Goal: Task Accomplishment & Management: Manage account settings

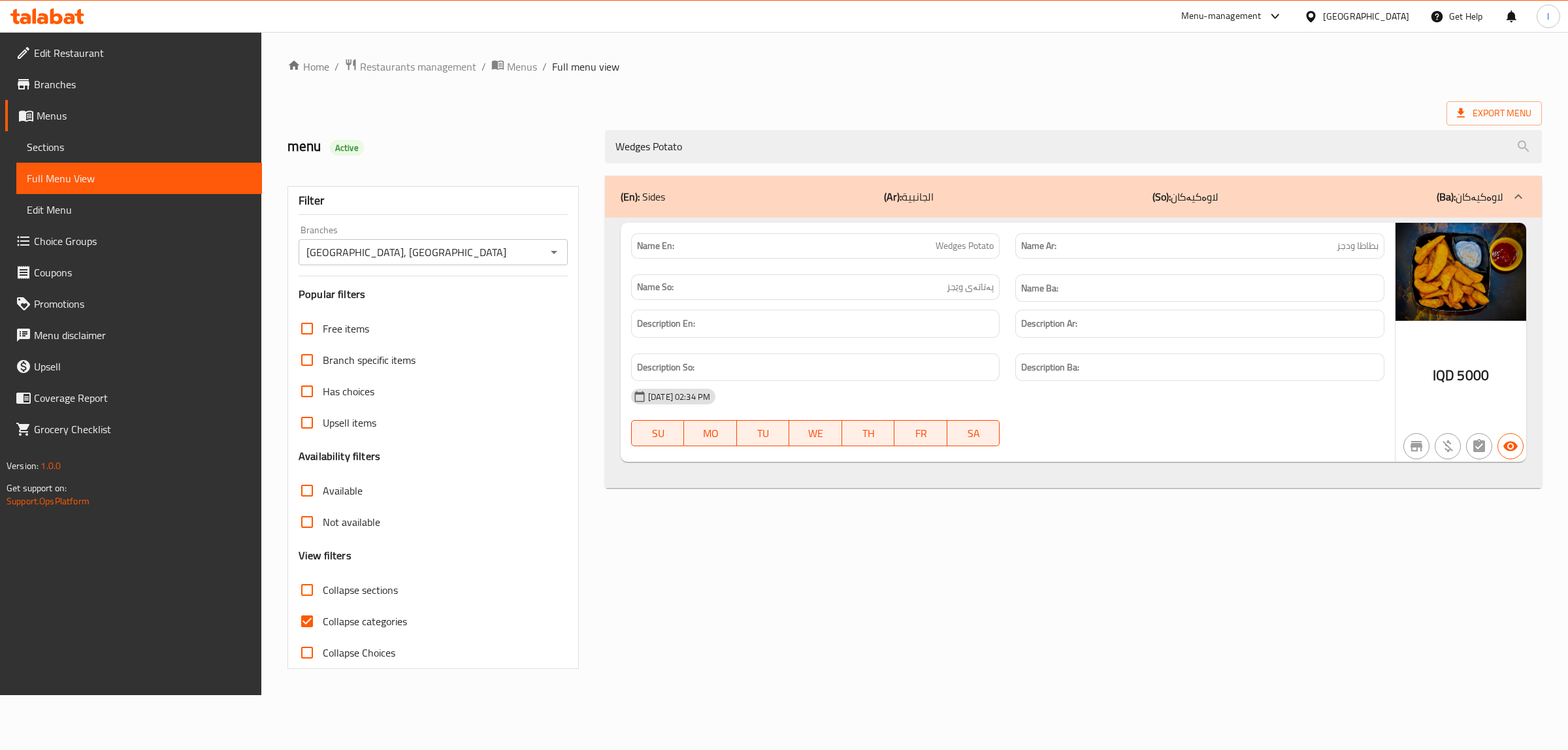
type input "Wedges Potato"
drag, startPoint x: 760, startPoint y: 135, endPoint x: 500, endPoint y: 139, distance: 260.0
click at [502, 140] on div "menu Active Wedges Potato" at bounding box center [914, 147] width 1270 height 58
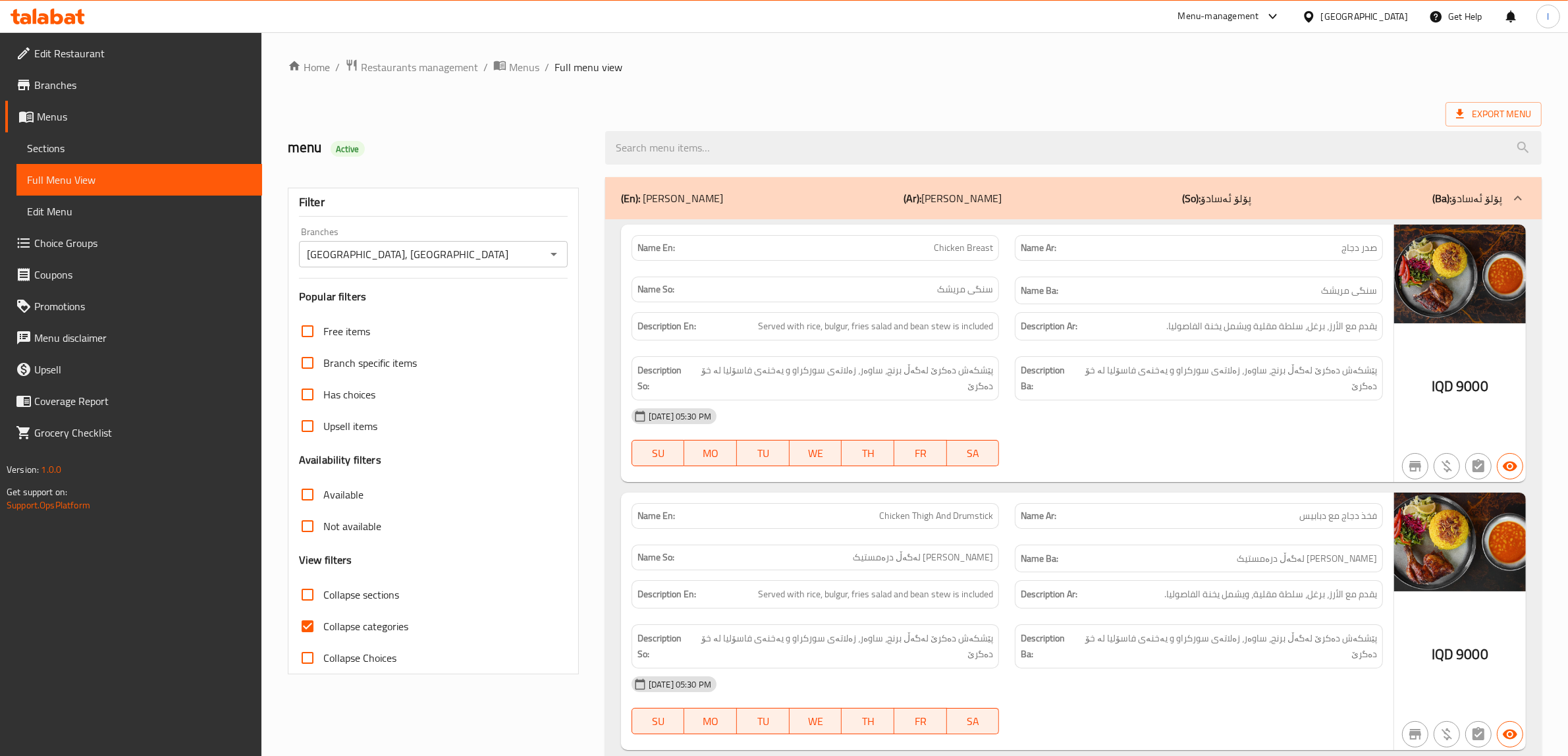
paste input "Wedges Potato"
type input "Wedges Potato"
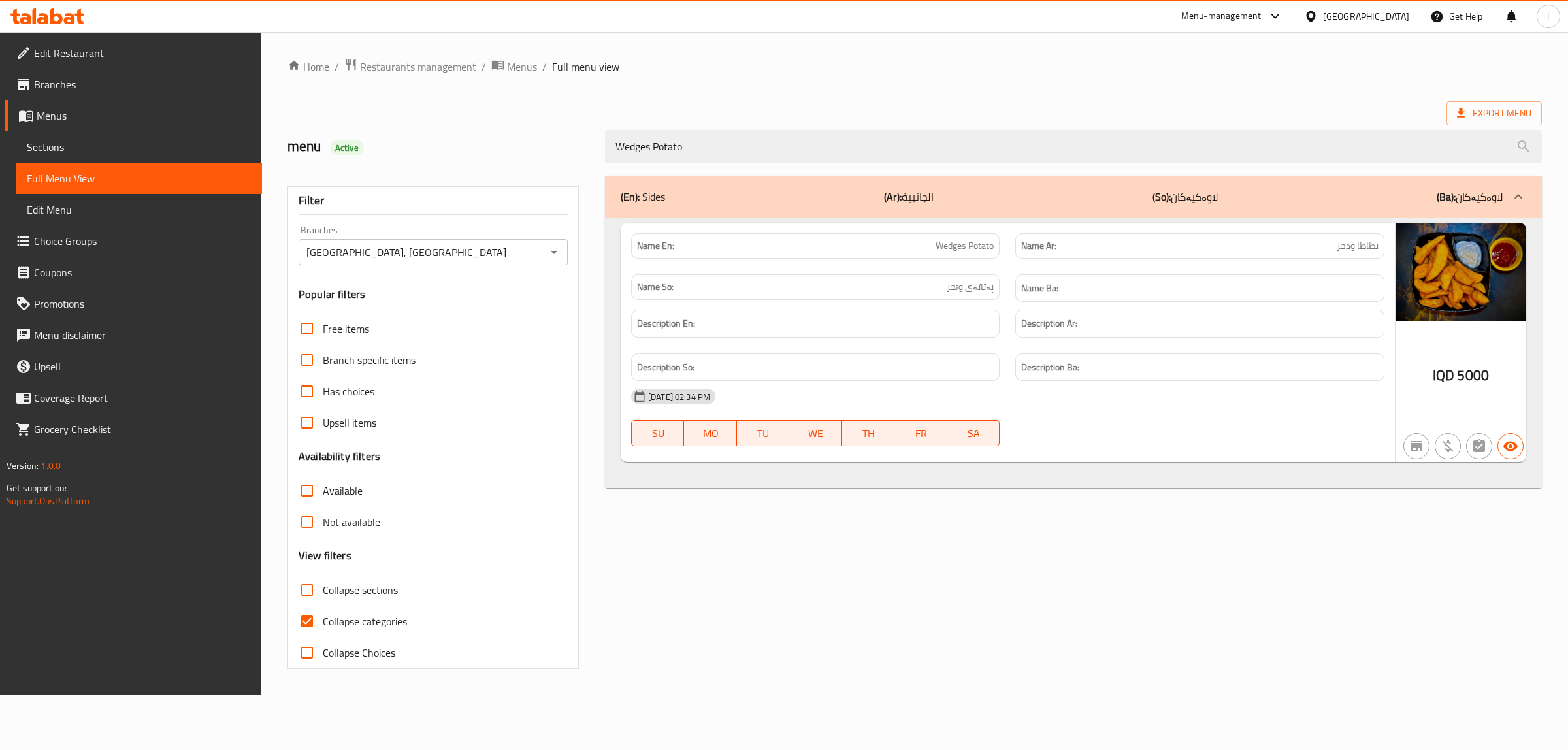
click at [80, 137] on link "Sections" at bounding box center [139, 147] width 246 height 31
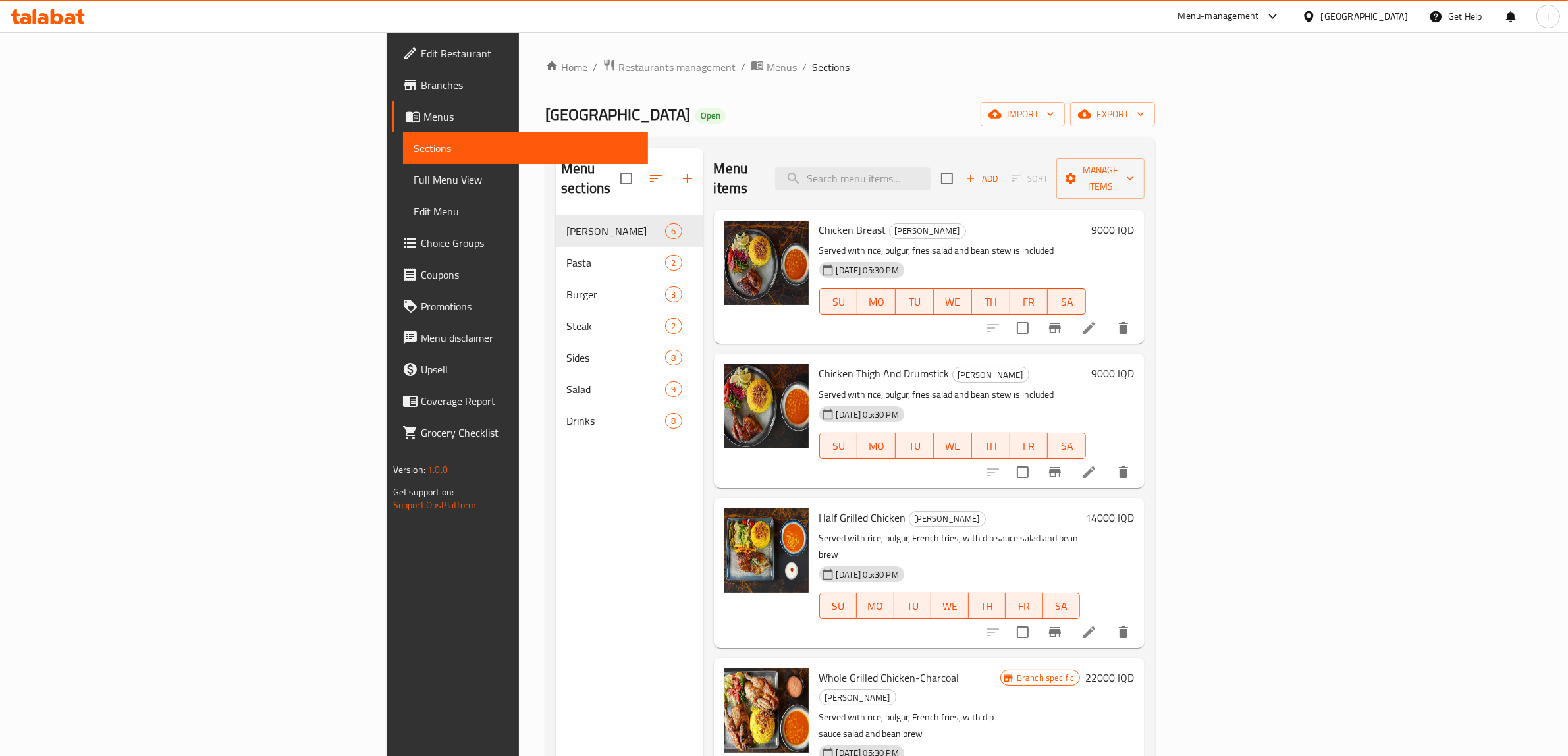
click at [414, 176] on span "Full Menu View" at bounding box center [526, 179] width 225 height 15
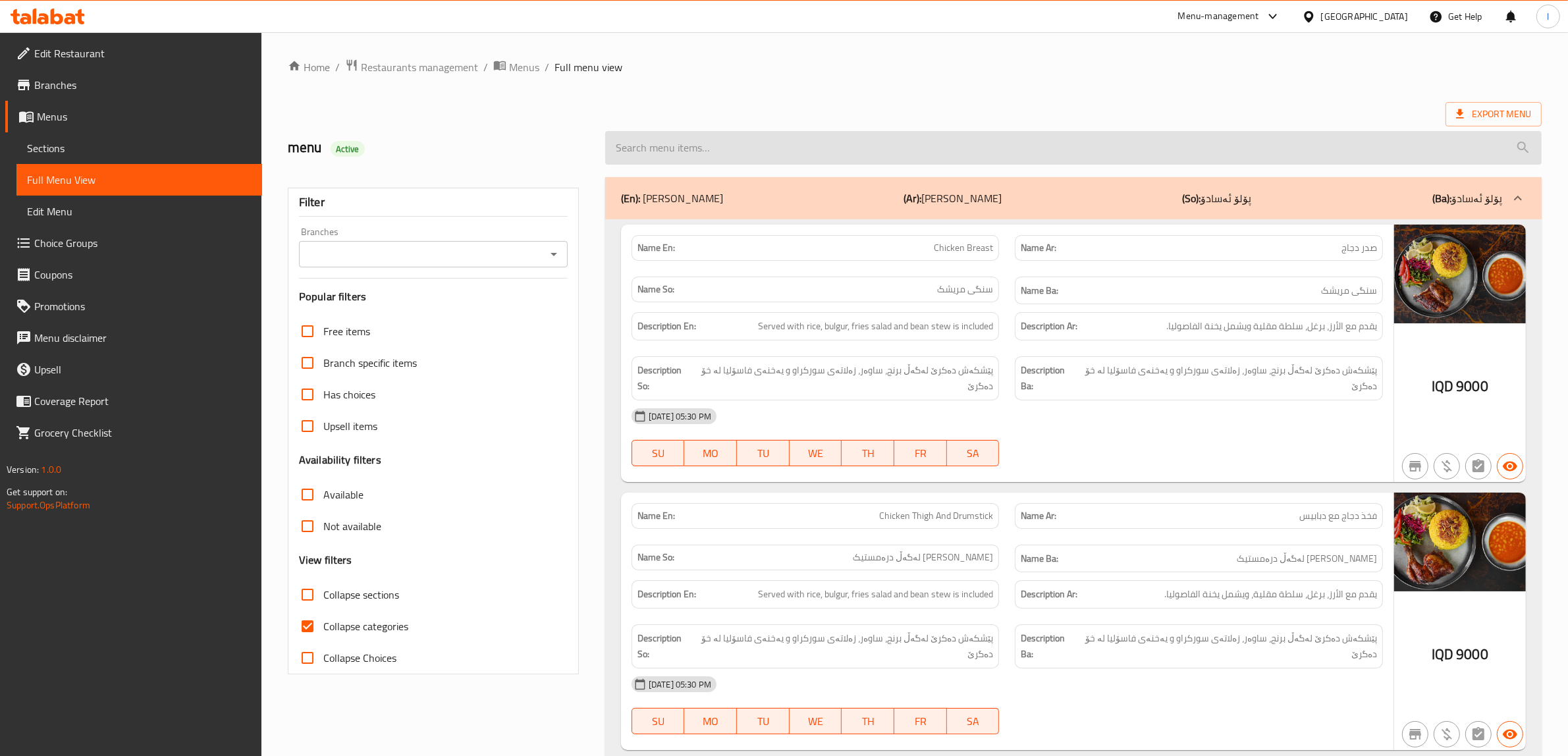
click at [894, 163] on input "search" at bounding box center [1073, 148] width 936 height 34
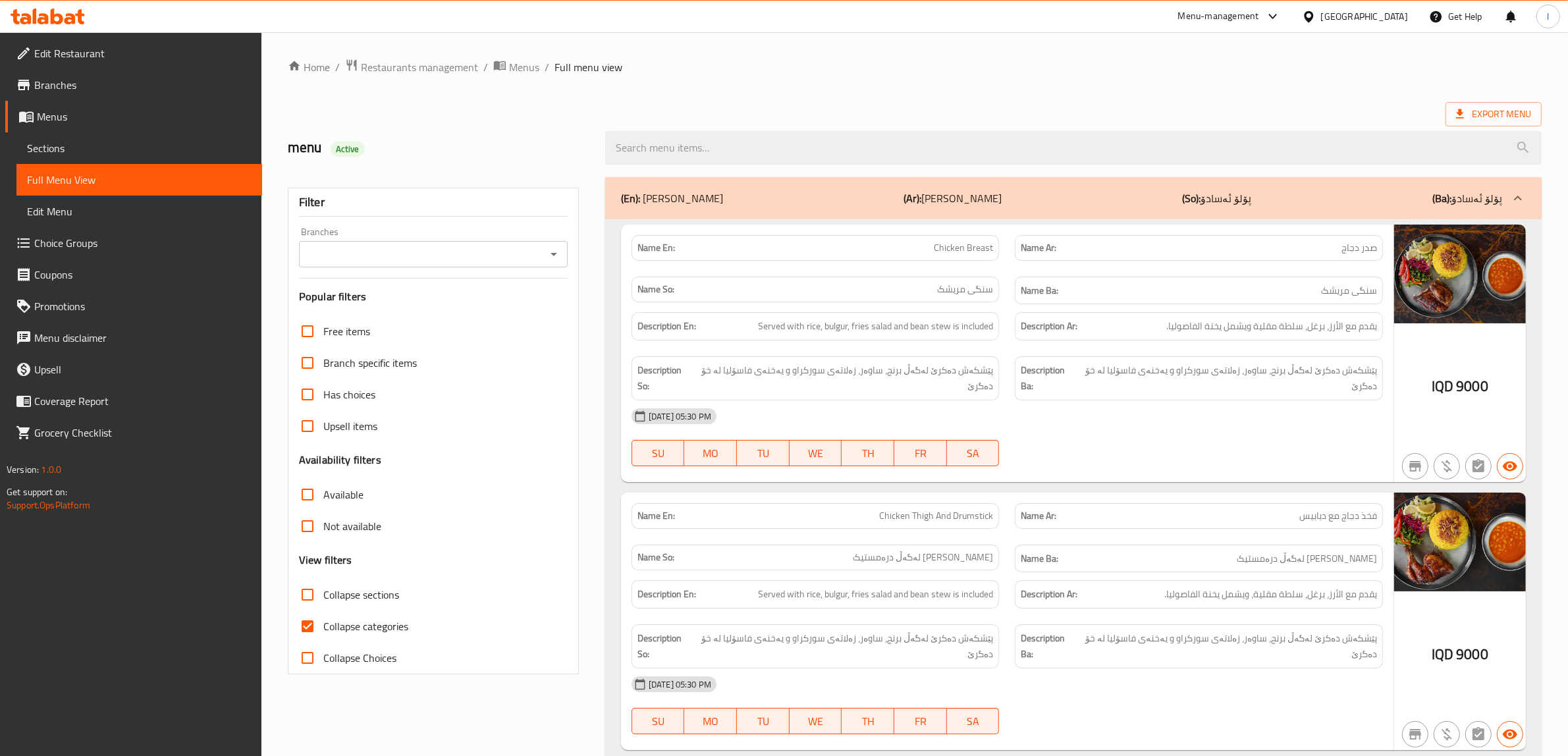
click at [559, 262] on icon "Open" at bounding box center [554, 253] width 15 height 15
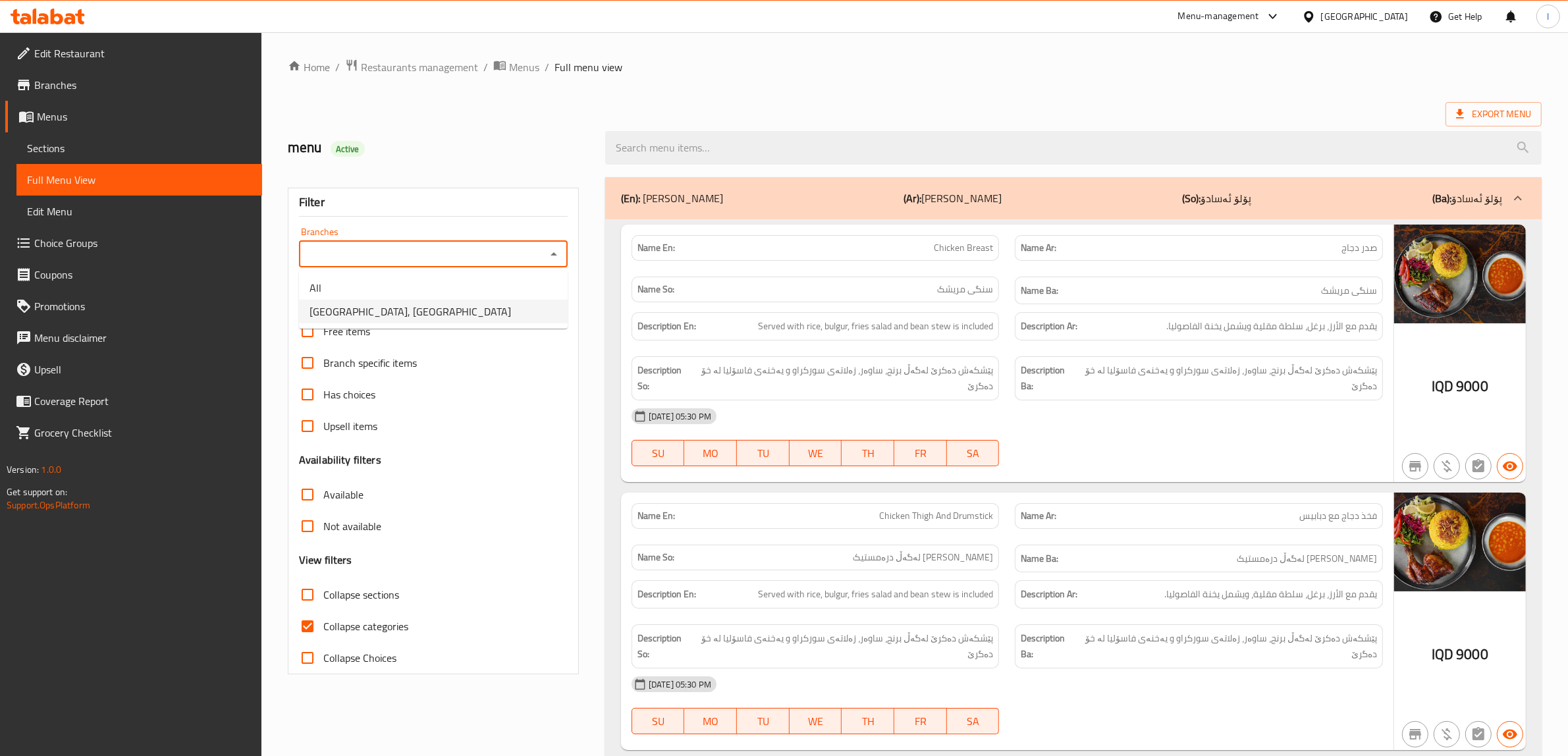
click at [459, 312] on li "[GEOGRAPHIC_DATA], [GEOGRAPHIC_DATA]" at bounding box center [433, 311] width 268 height 24
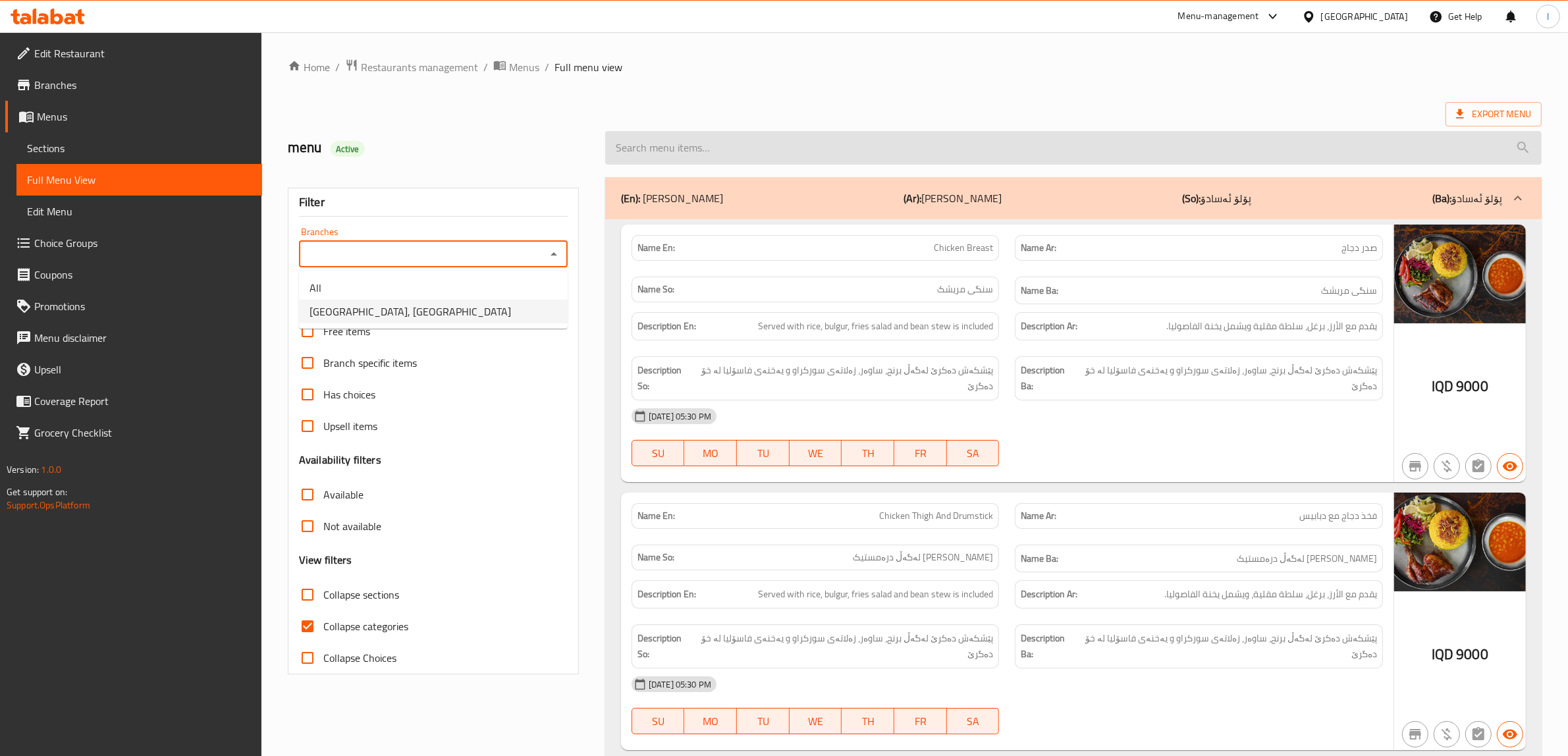
type input "[GEOGRAPHIC_DATA], [GEOGRAPHIC_DATA]"
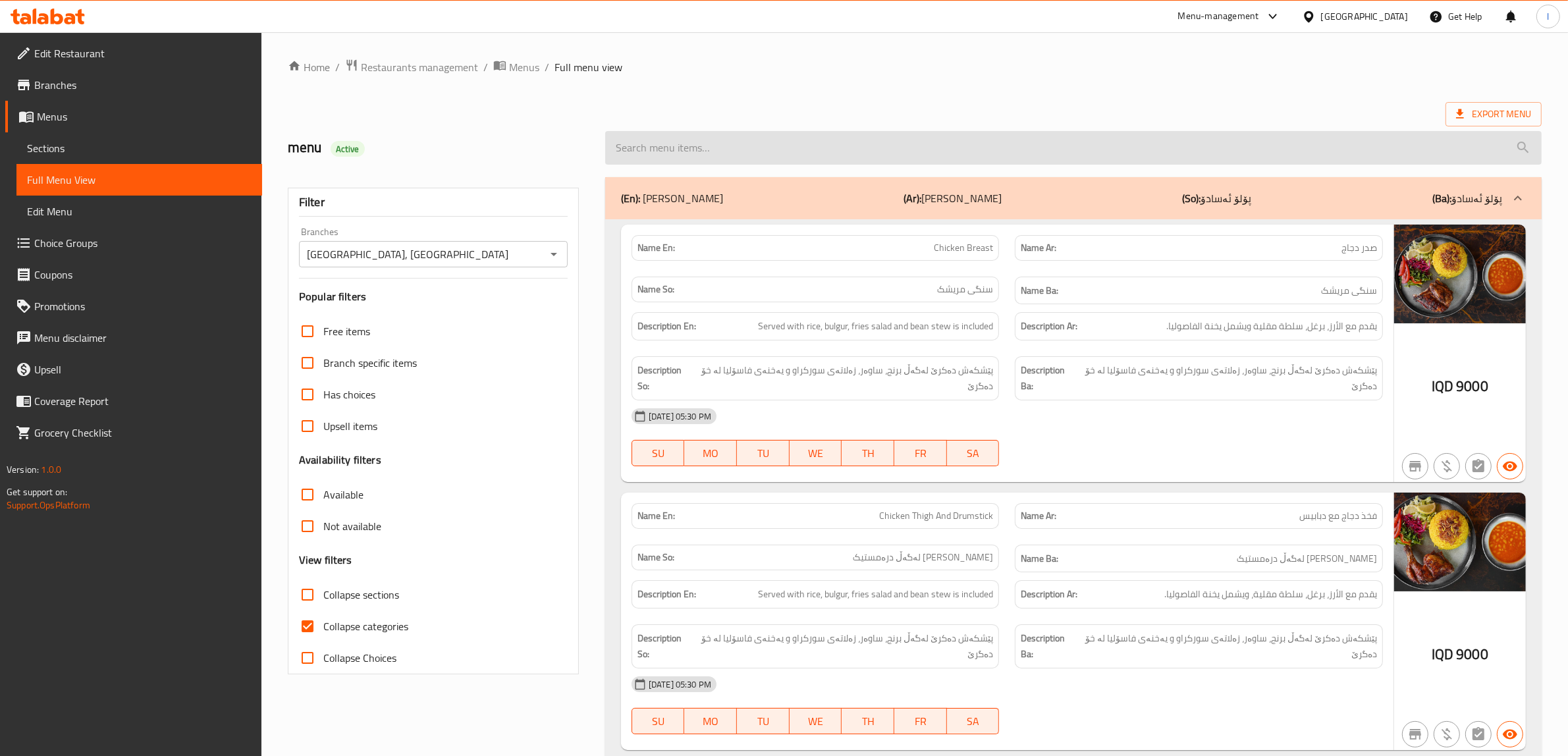
click at [722, 157] on input "search" at bounding box center [1073, 148] width 936 height 34
paste input "Wedges Potato"
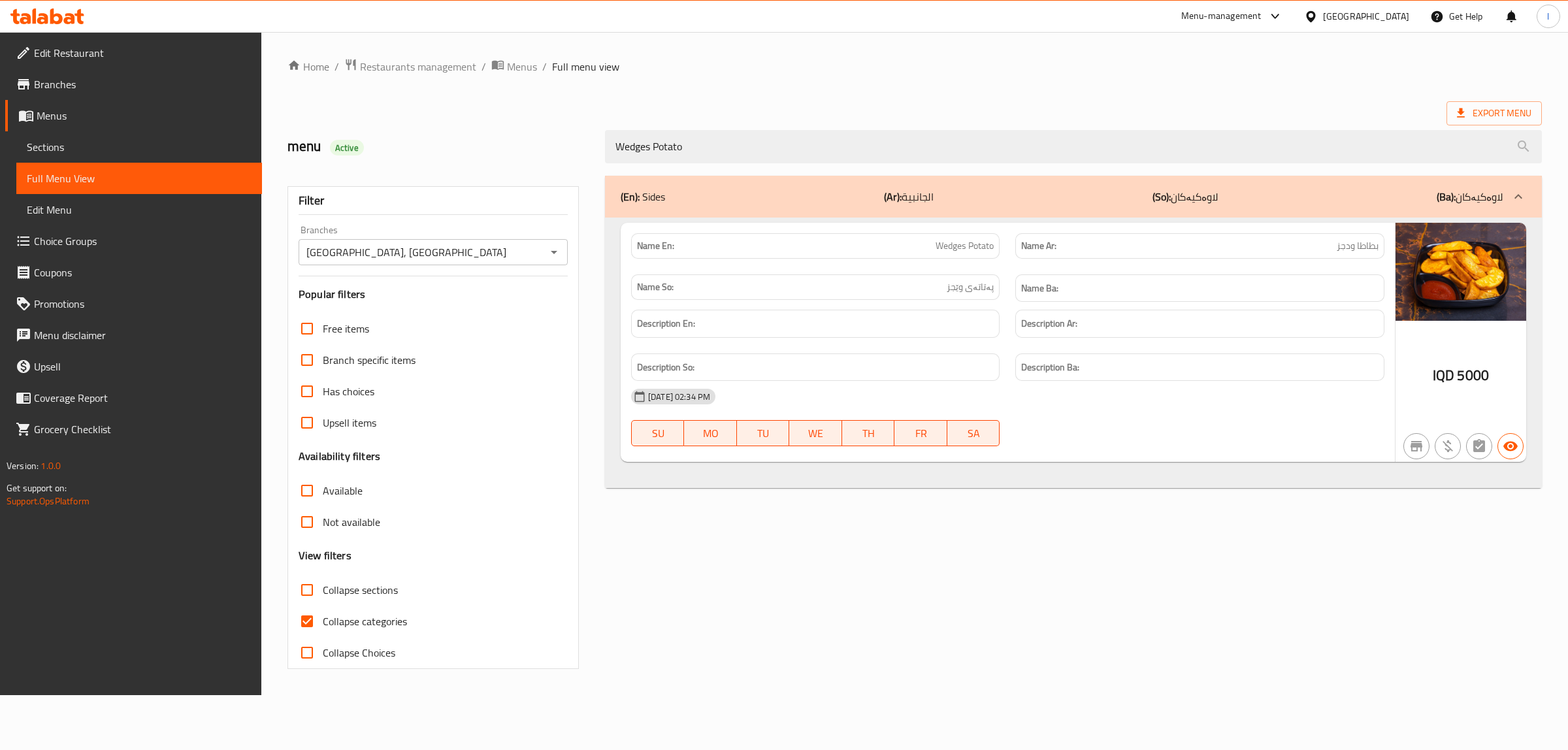
type input "Wedges Potato"
drag, startPoint x: 763, startPoint y: 140, endPoint x: 243, endPoint y: 121, distance: 520.3
click at [246, 122] on div "Edit Restaurant Branches Menus Sections Full Menu View Edit Menu Choice Groups …" at bounding box center [784, 363] width 1568 height 663
click at [95, 151] on span "Sections" at bounding box center [139, 146] width 225 height 15
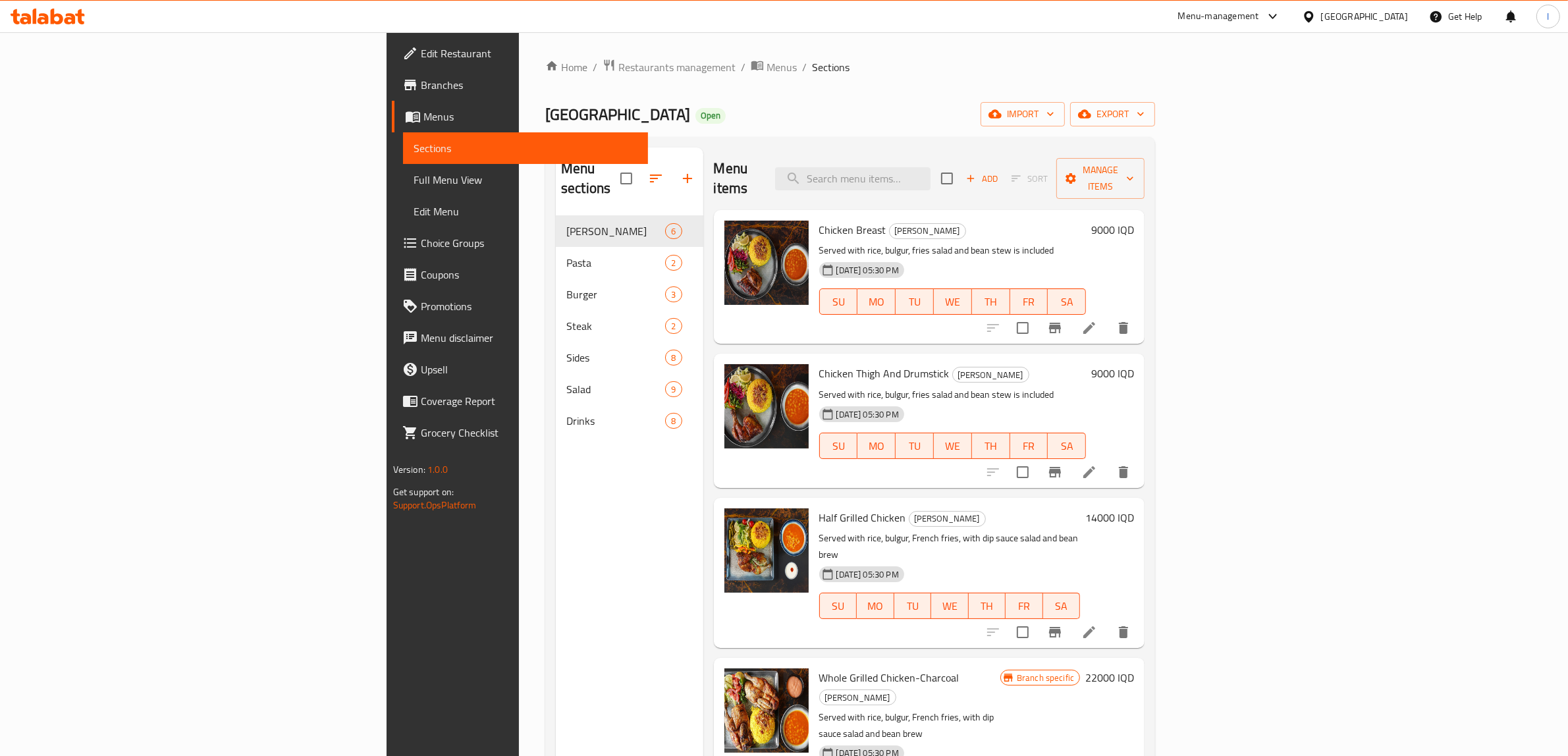
click at [961, 181] on div "Menu items Add Sort Manage items" at bounding box center [929, 178] width 431 height 63
click at [930, 168] on input "search" at bounding box center [852, 178] width 156 height 23
paste input "Wedges Potato"
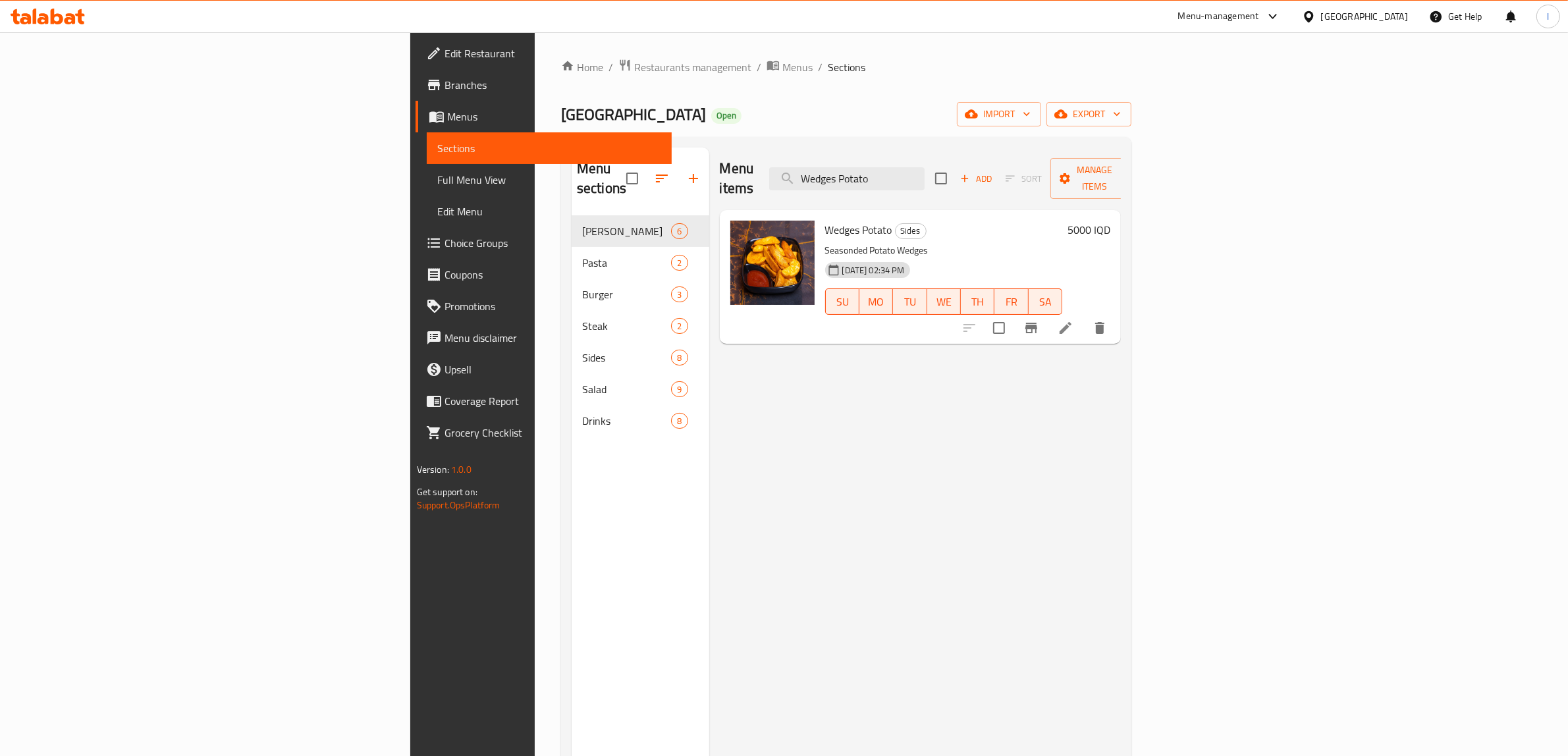
type input "Wedges Potato"
click at [1073, 320] on icon at bounding box center [1065, 327] width 15 height 15
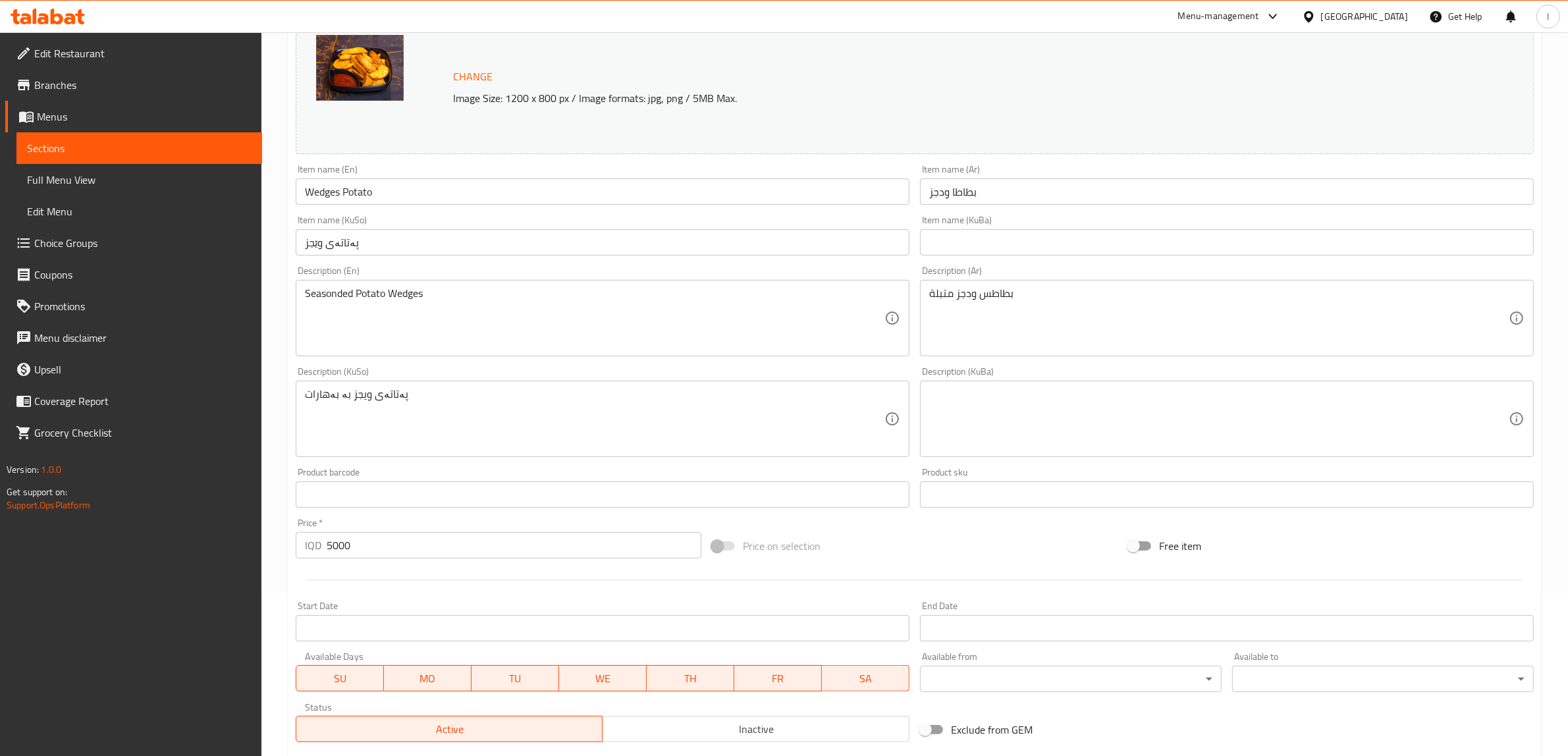
scroll to position [164, 0]
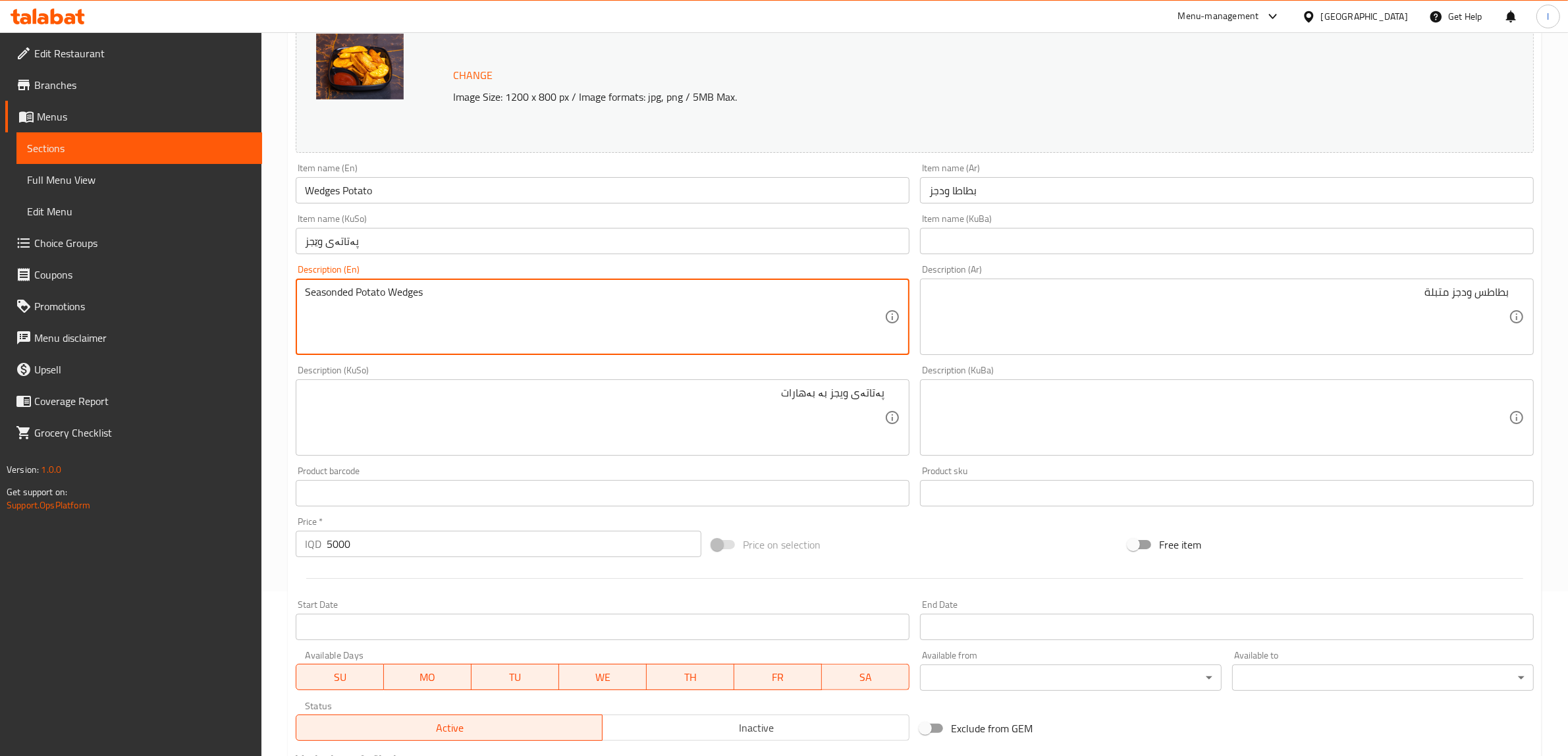
click at [324, 293] on textarea "Seasonded Potato Wedges" at bounding box center [595, 317] width 579 height 63
click at [324, 296] on textarea "Seasonded Potato Wedges" at bounding box center [595, 317] width 579 height 63
click at [328, 317] on textarea "Seasonded Potato Wedges" at bounding box center [595, 317] width 579 height 63
click at [324, 286] on textarea "Seasoned Potato Wedges" at bounding box center [595, 317] width 579 height 63
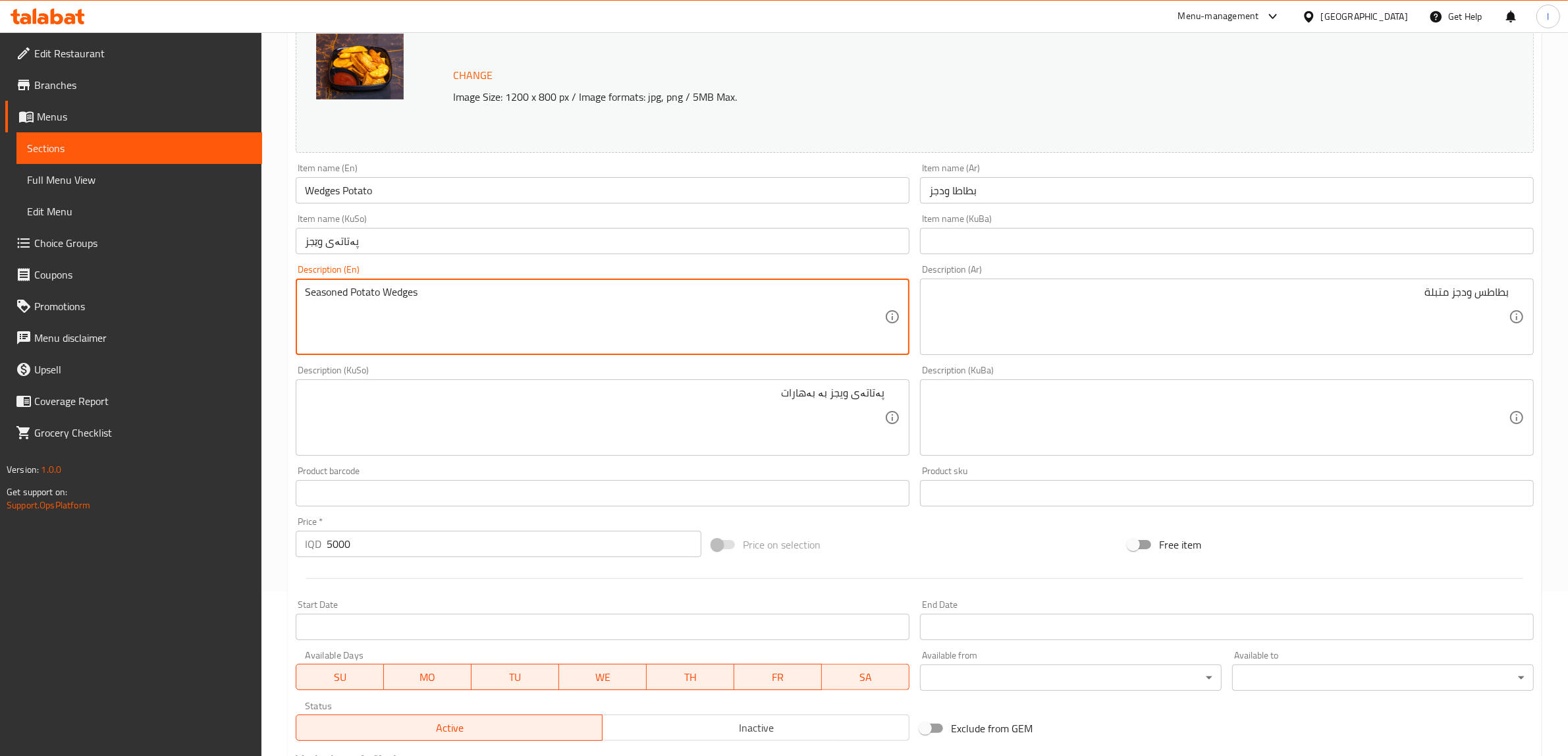
click at [324, 286] on textarea "Seasoned Potato Wedges" at bounding box center [595, 317] width 579 height 63
drag, startPoint x: 522, startPoint y: 312, endPoint x: 83, endPoint y: 281, distance: 440.1
click at [83, 281] on div "Edit Restaurant Branches Menus Sections Full Menu View Edit Menu Choice Groups …" at bounding box center [784, 402] width 1568 height 1068
type textarea "Seasoned Potato Wedges"
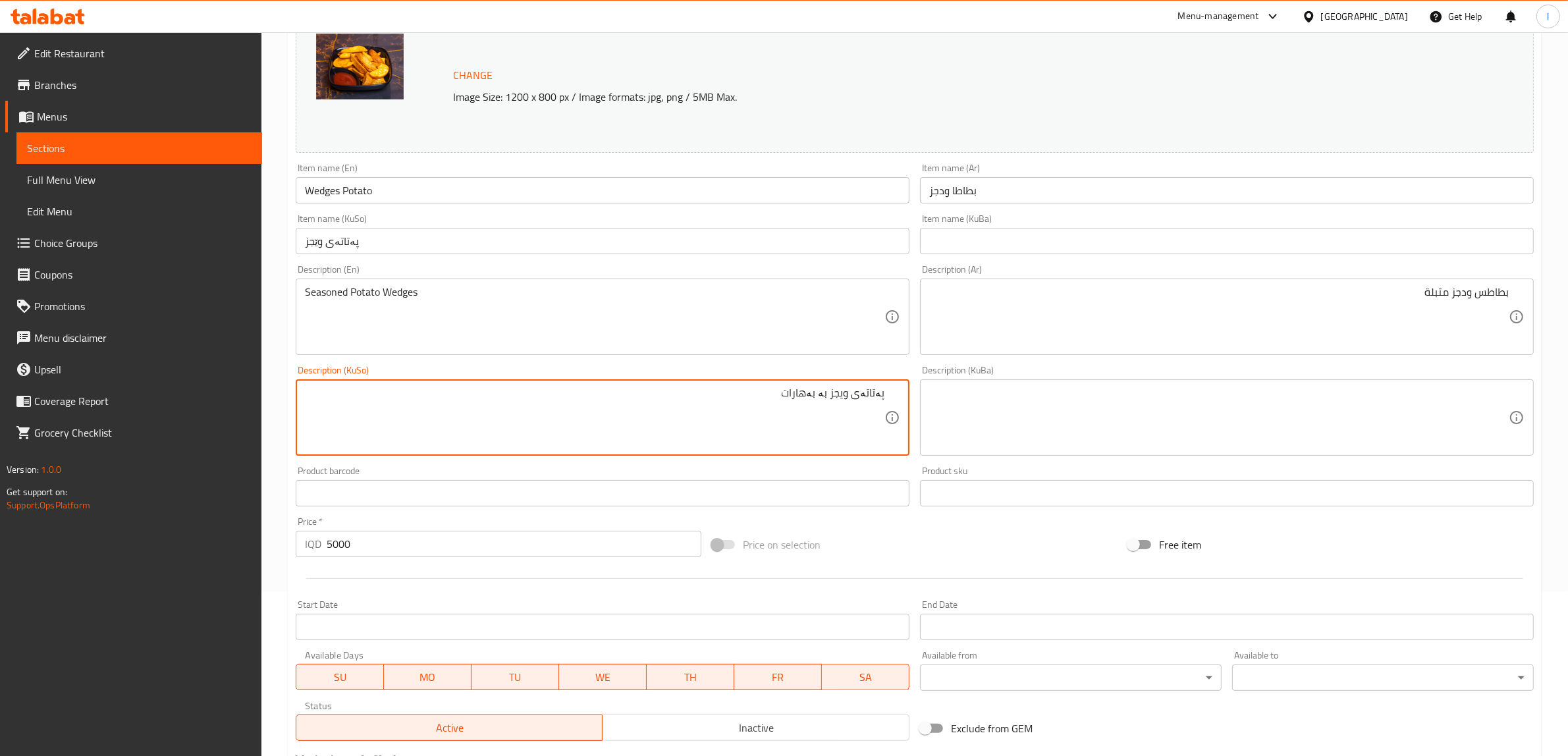
drag, startPoint x: 769, startPoint y: 393, endPoint x: 830, endPoint y: 404, distance: 62.0
drag, startPoint x: 831, startPoint y: 399, endPoint x: 691, endPoint y: 405, distance: 140.1
click at [691, 405] on textarea "پەتاتەی ویجز بە بەهارات" at bounding box center [595, 417] width 579 height 63
paste textarea "مووتەپەل"
drag, startPoint x: 686, startPoint y: 402, endPoint x: 1169, endPoint y: 339, distance: 487.1
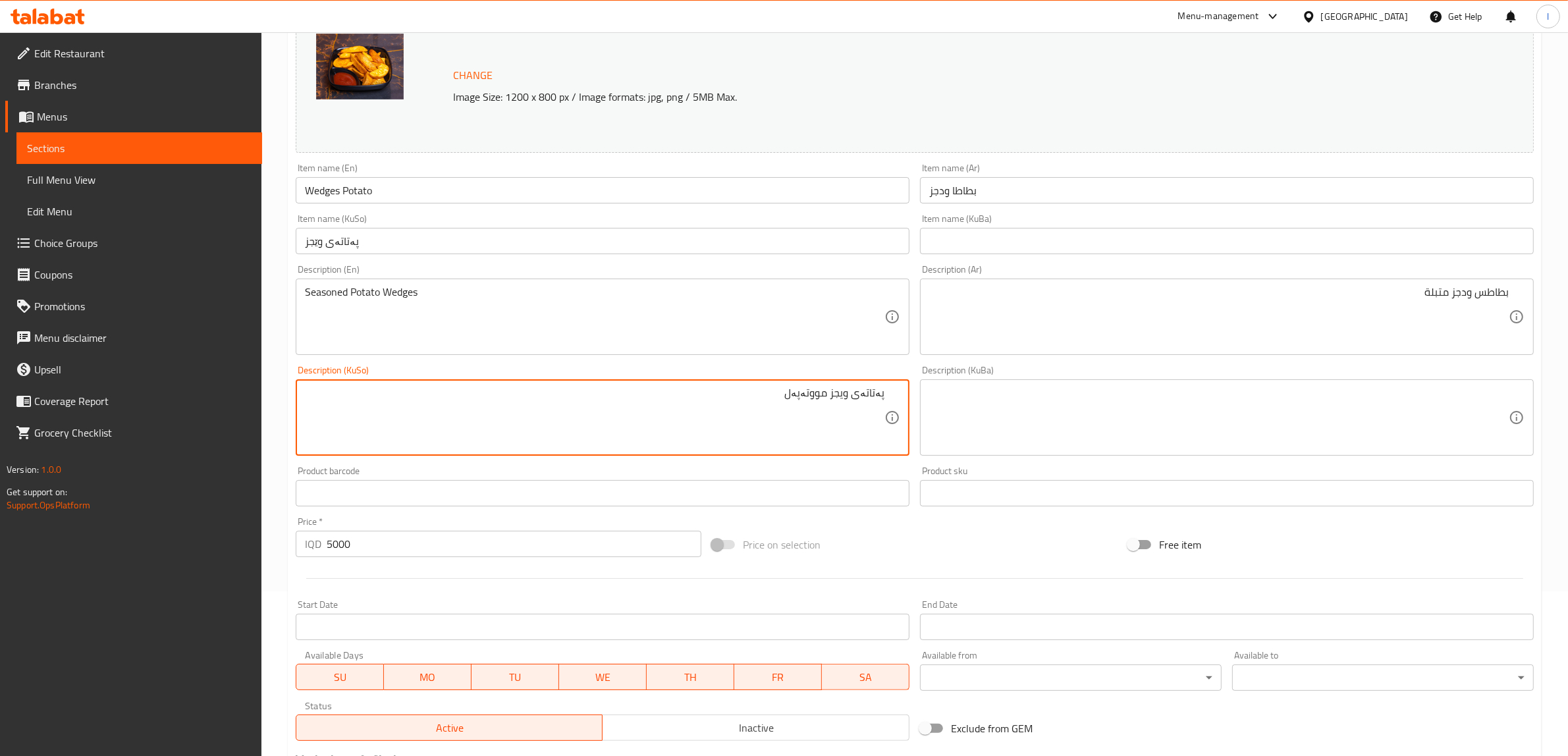
click at [1169, 339] on div "Change Image Size: 1200 x 800 px / Image formats: jpg, png / 5MB Max. Item name…" at bounding box center [915, 377] width 1249 height 738
type textarea "پەتاتەی ویجز مووتەپەل"
click at [1028, 413] on textarea at bounding box center [1219, 417] width 579 height 63
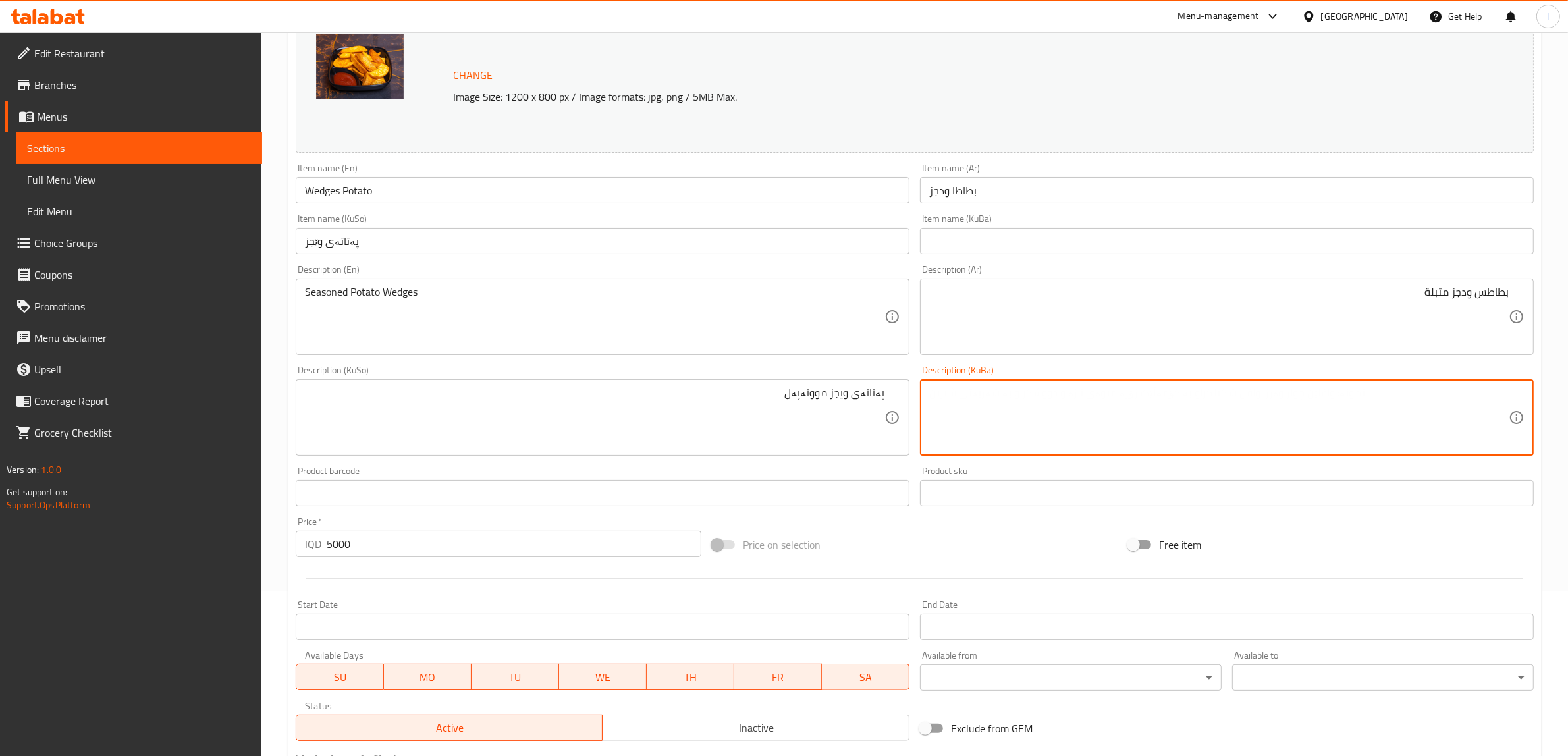
paste textarea "پەتاتەی ویجز مووتەپەل"
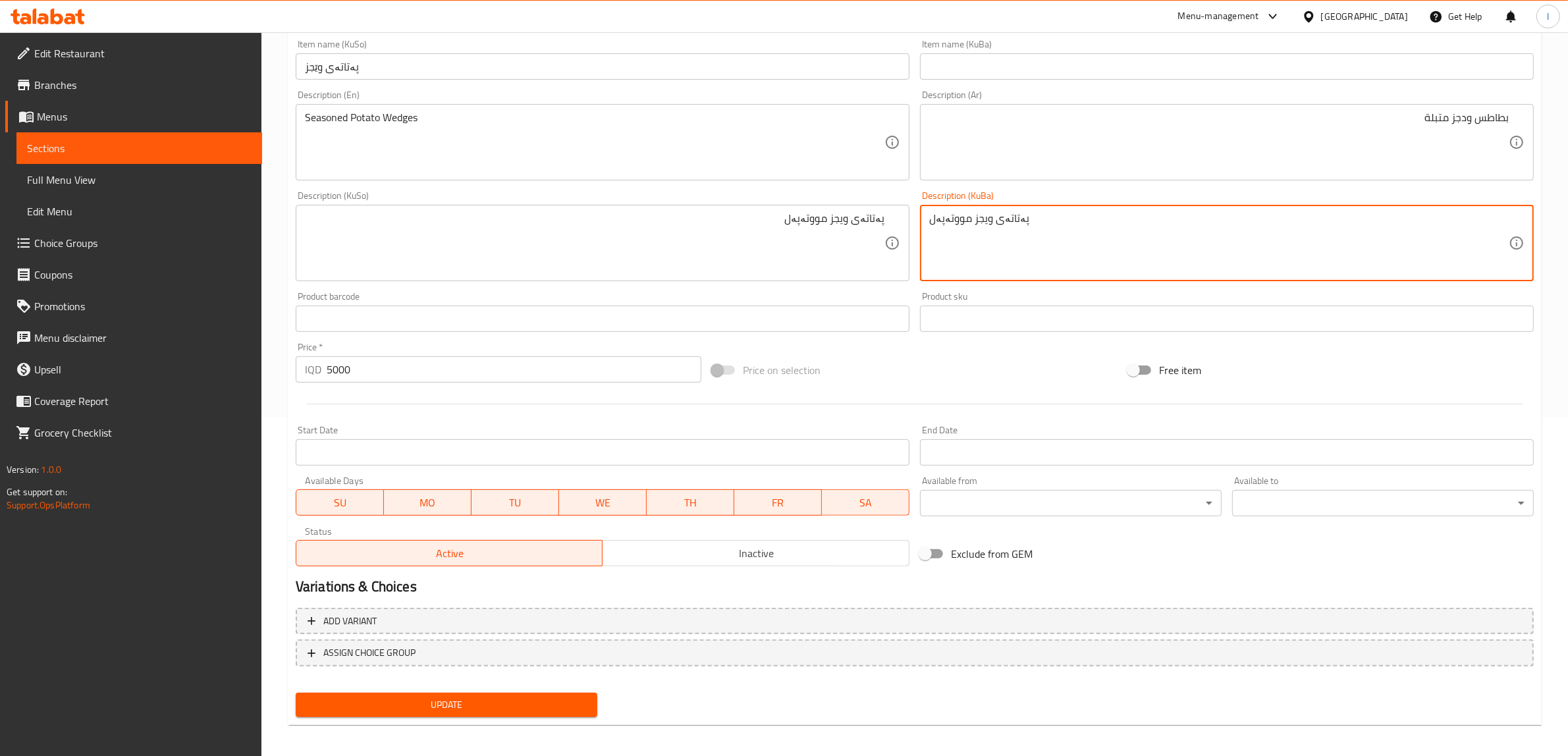
scroll to position [343, 0]
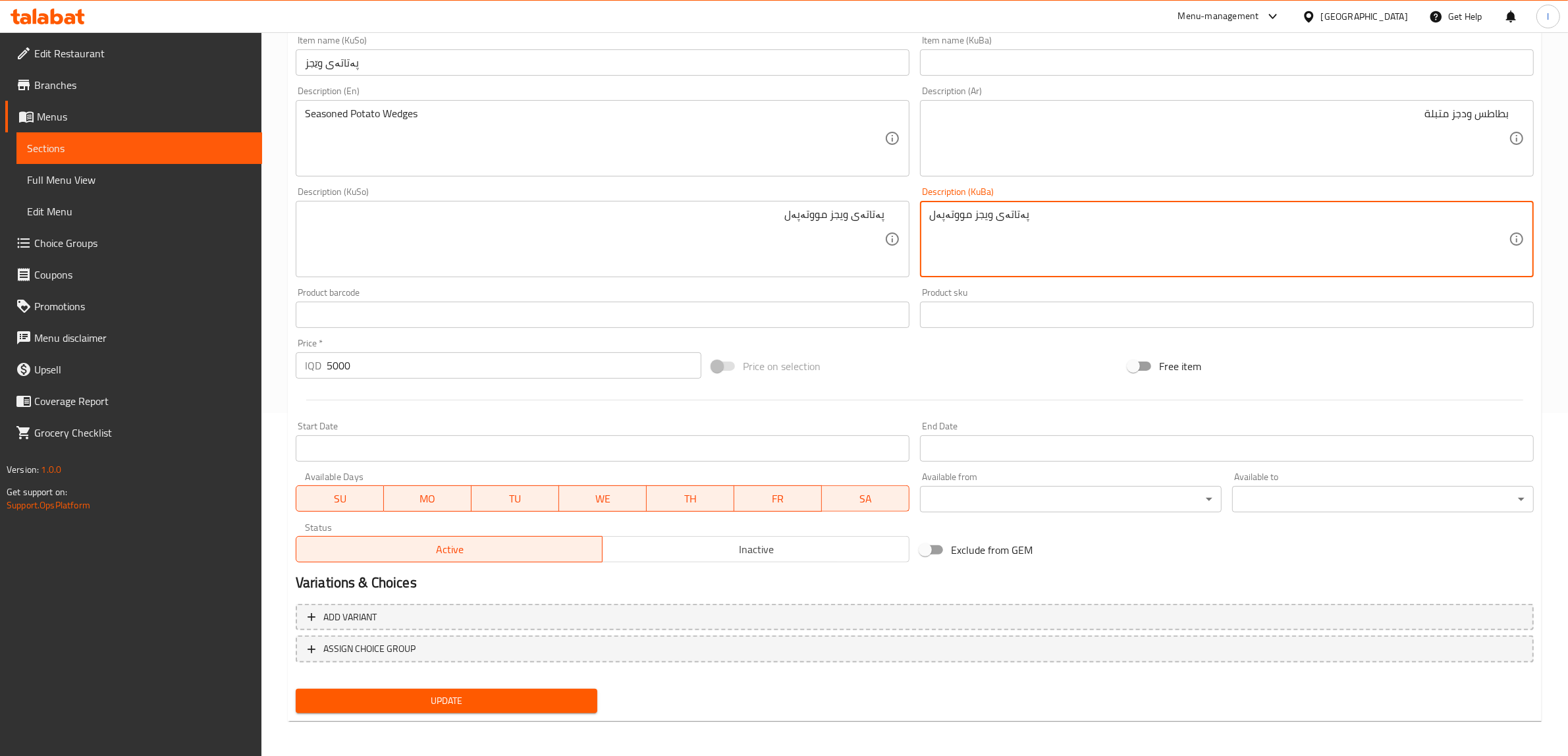
type textarea "پەتاتەی ویجز مووتەپەل"
click at [522, 700] on span "Update" at bounding box center [446, 701] width 281 height 16
click at [981, 214] on textarea "پەتاتەی ویجز مووتەپەل" at bounding box center [1219, 239] width 579 height 63
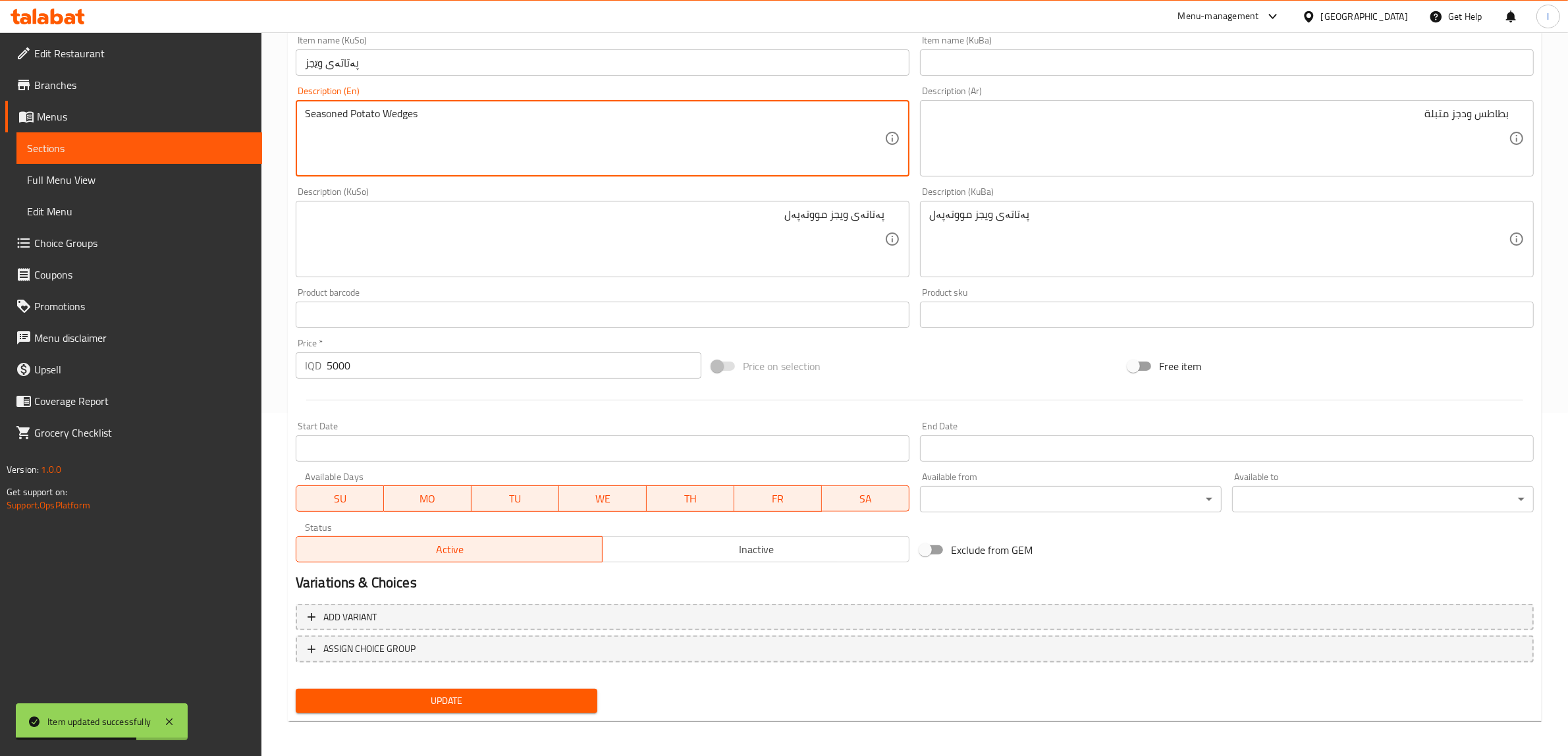
drag, startPoint x: 430, startPoint y: 112, endPoint x: 354, endPoint y: 114, distance: 76.0
click at [344, 113] on textarea "Seasoned Potato Wedges" at bounding box center [595, 139] width 579 height 63
drag, startPoint x: 350, startPoint y: 113, endPoint x: 419, endPoint y: 117, distance: 69.1
click at [419, 117] on textarea "Seasoned Potato Wedges" at bounding box center [595, 139] width 579 height 63
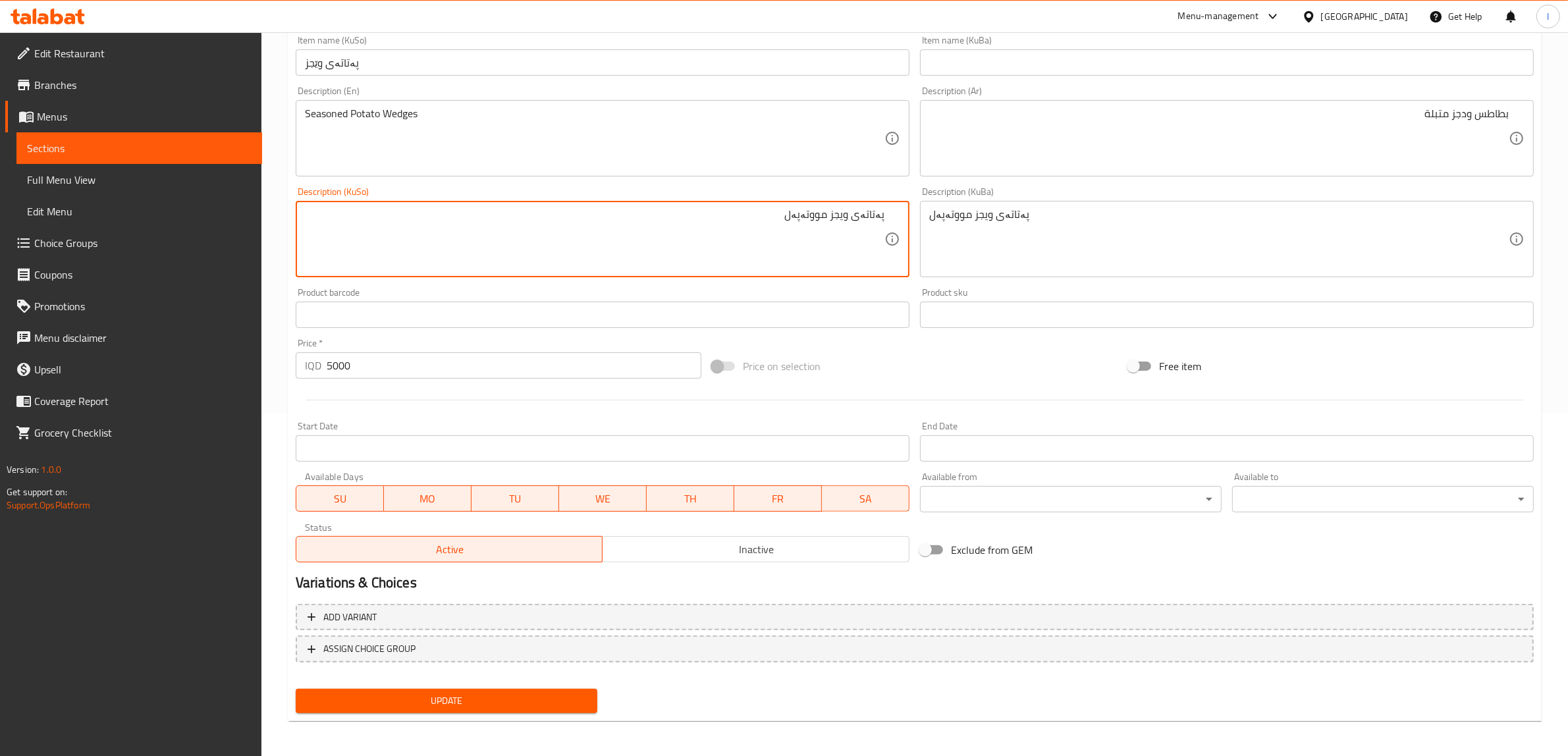
drag, startPoint x: 834, startPoint y: 219, endPoint x: 927, endPoint y: 258, distance: 100.8
paste textarea
drag, startPoint x: 711, startPoint y: 212, endPoint x: 1170, endPoint y: 242, distance: 460.0
click at [1170, 242] on div "Change Image Size: 1200 x 800 px / Image formats: jpg, png / 5MB Max. Item name…" at bounding box center [915, 198] width 1249 height 738
type textarea "پەتاتەی ویدجز مووتەپەل"
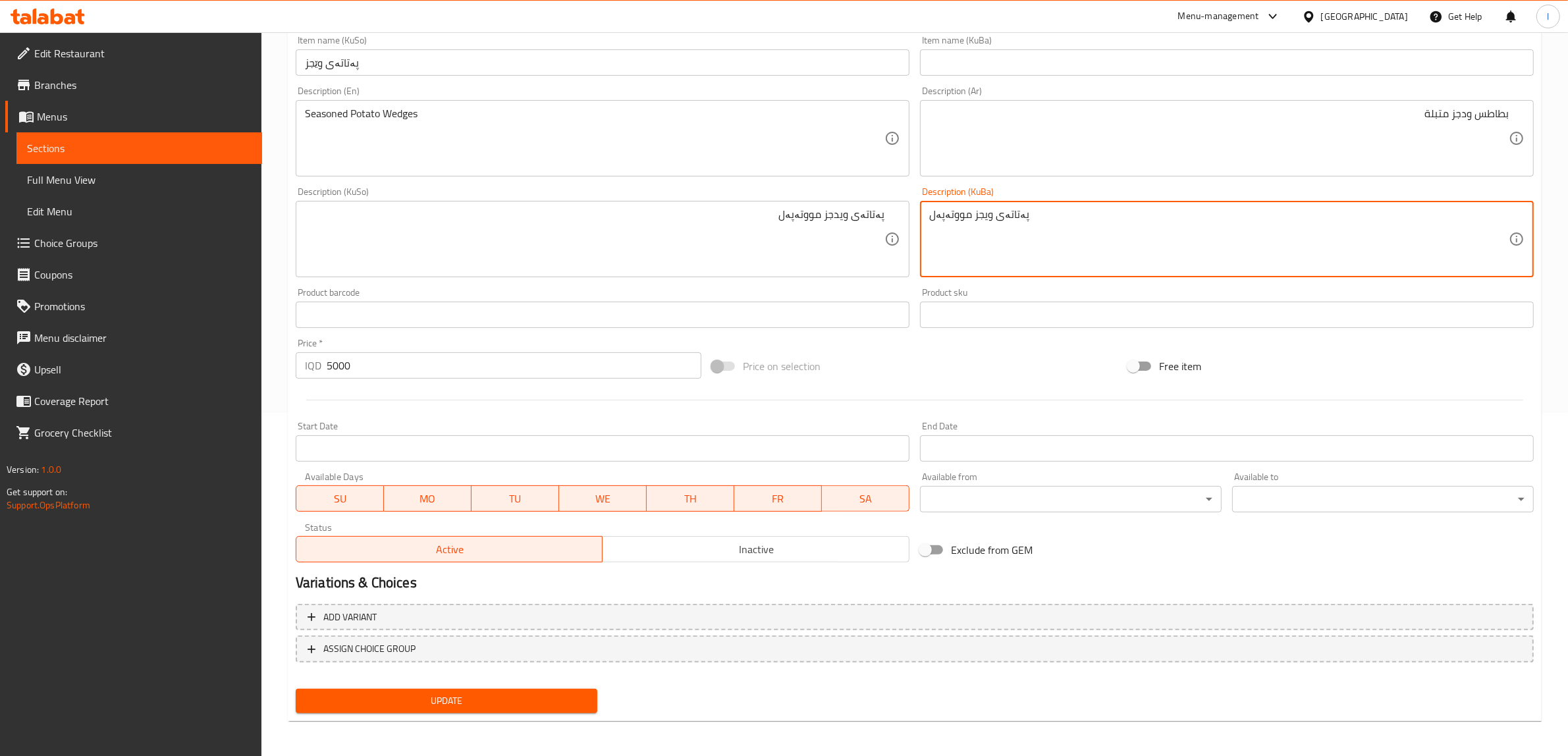
drag, startPoint x: 1105, startPoint y: 234, endPoint x: 823, endPoint y: 264, distance: 283.6
paste textarea
type textarea "پەتاتەی ویدجز مووتەپەل"
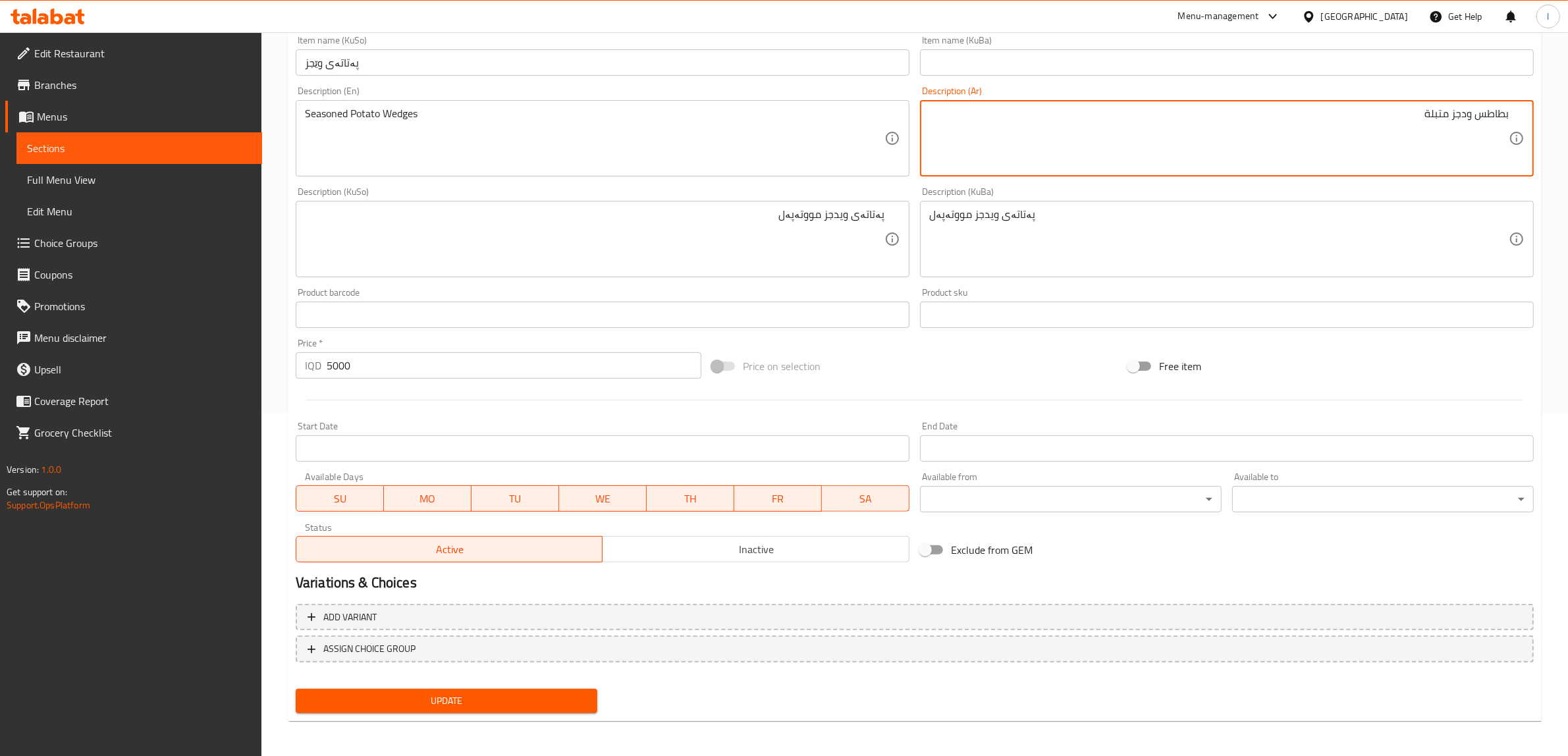
drag, startPoint x: 1451, startPoint y: 116, endPoint x: 1579, endPoint y: 119, distance: 128.0
paste textarea "ي"
type textarea "بطاطس ويدجز متبلة"
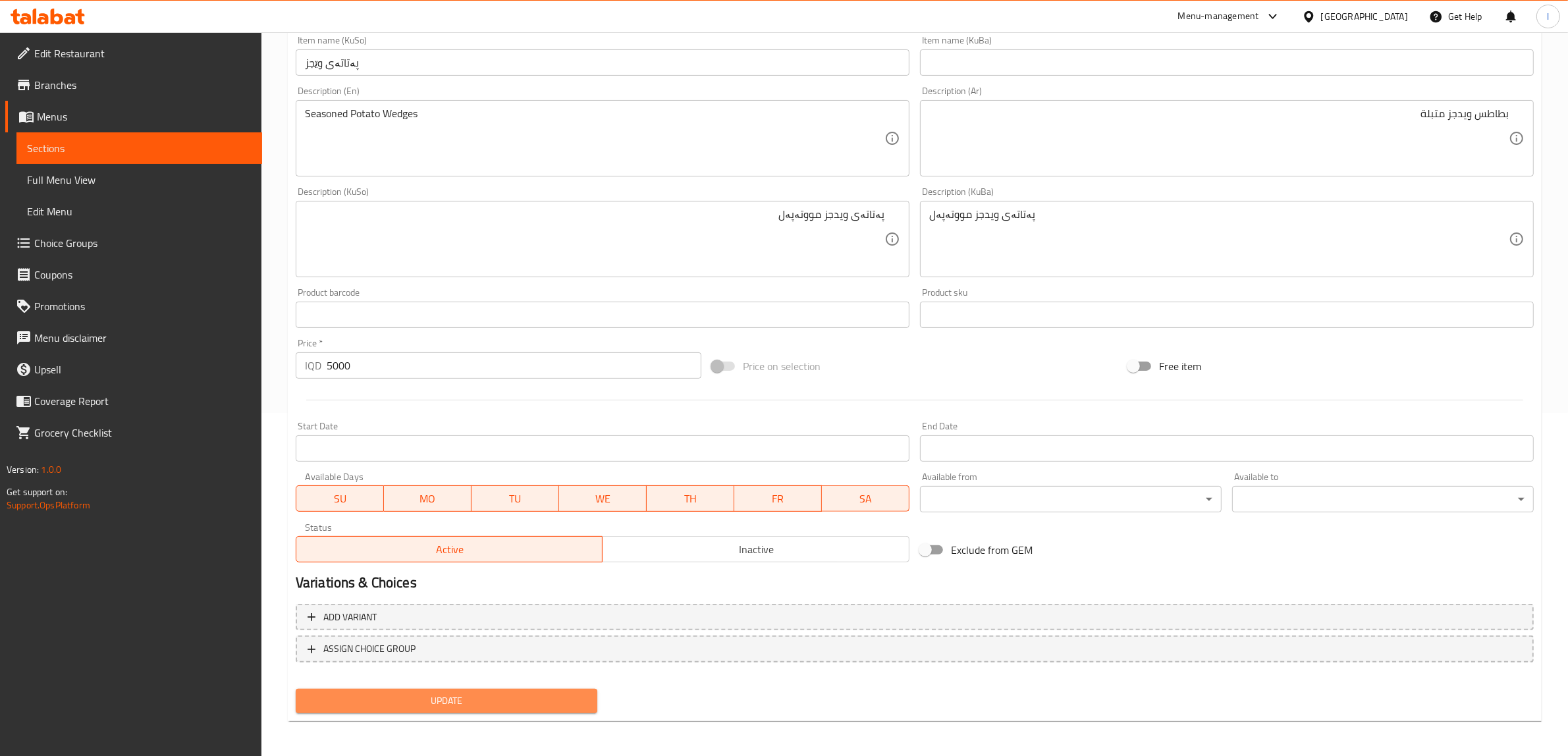
click at [515, 700] on span "Update" at bounding box center [446, 701] width 281 height 16
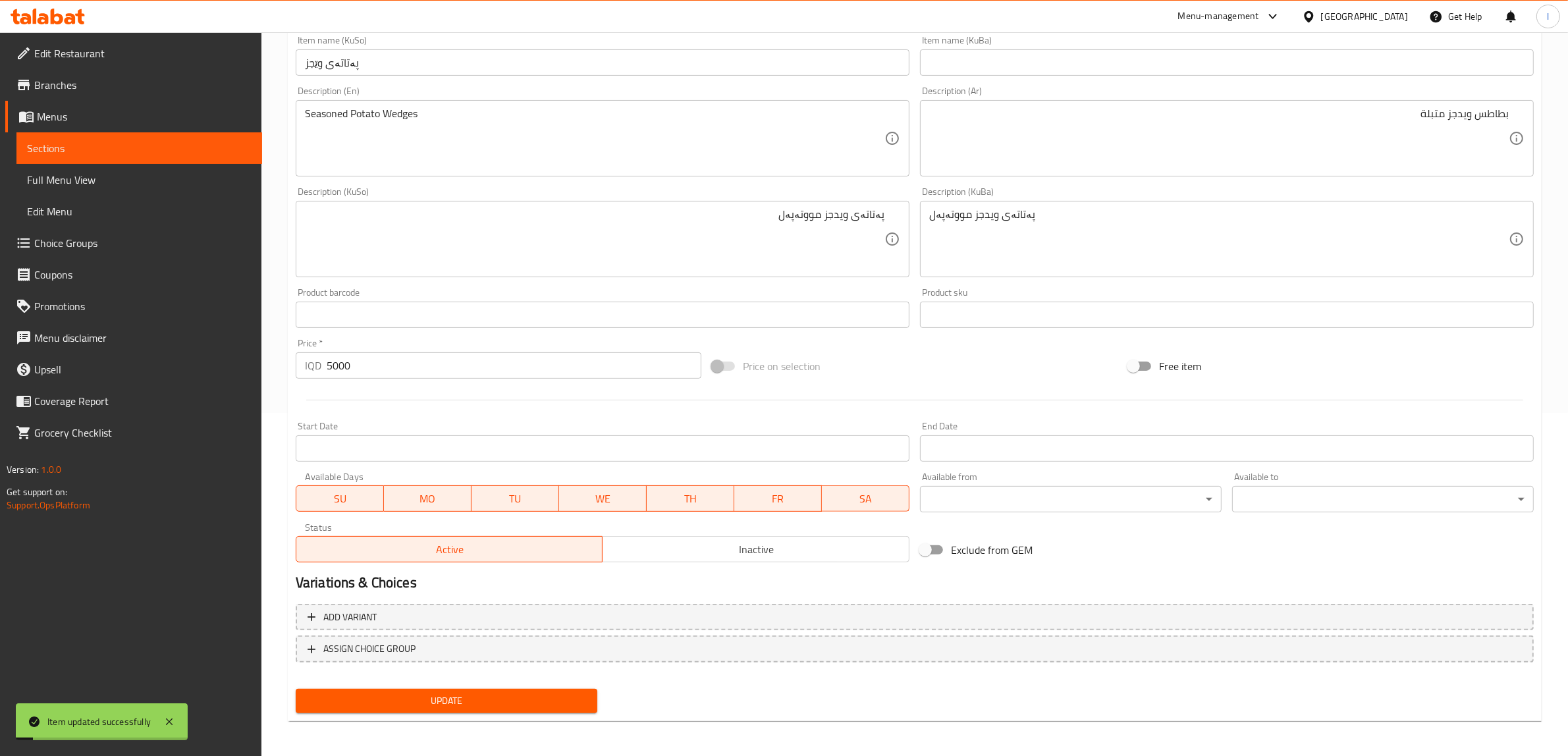
click at [79, 181] on span "Full Menu View" at bounding box center [139, 179] width 225 height 15
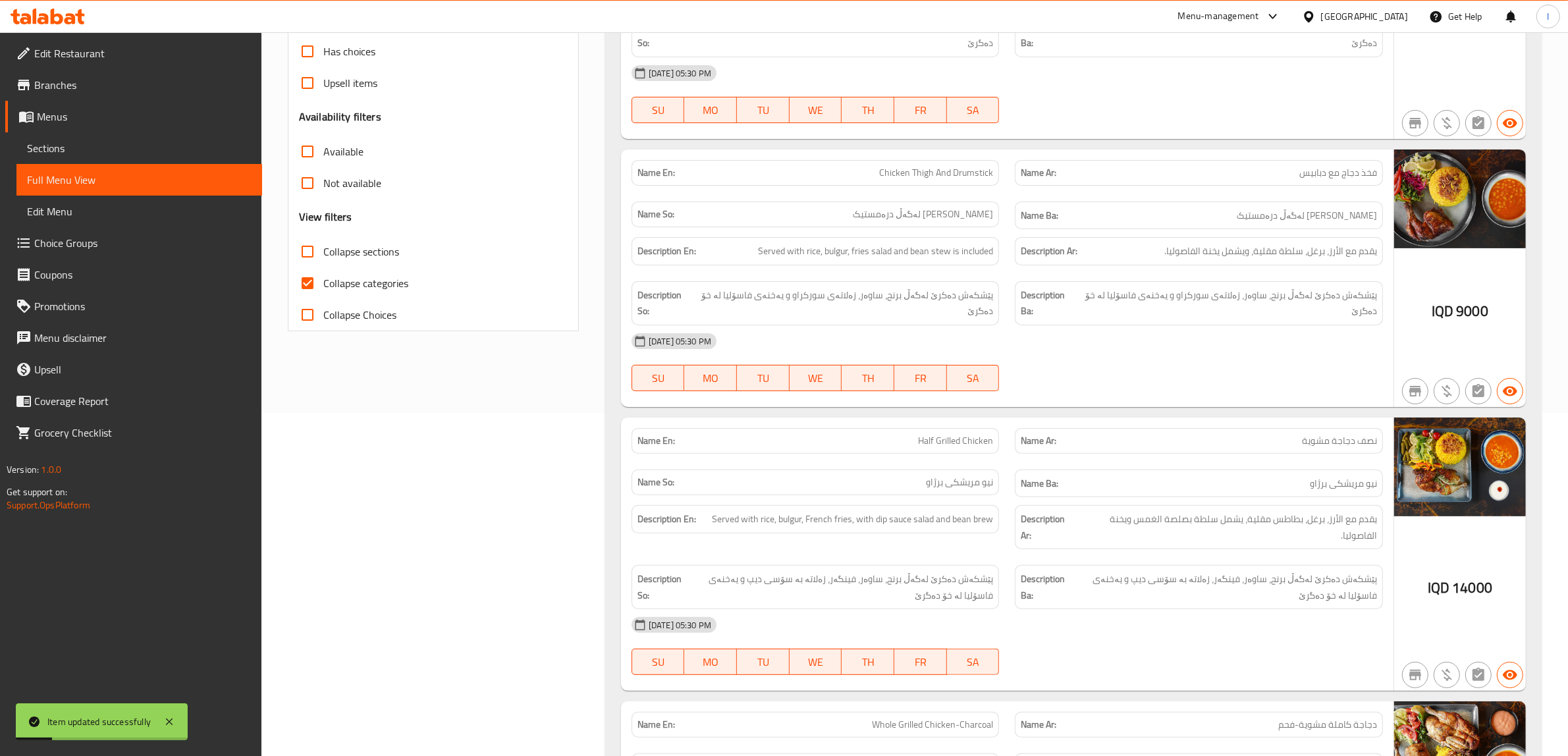
click at [367, 285] on span "Collapse categories" at bounding box center [366, 282] width 85 height 15
click at [324, 285] on input "Collapse categories" at bounding box center [307, 283] width 32 height 32
checkbox input "false"
click at [341, 264] on label "Collapse sections" at bounding box center [346, 251] width 108 height 32
click at [324, 264] on input "Collapse sections" at bounding box center [307, 251] width 32 height 32
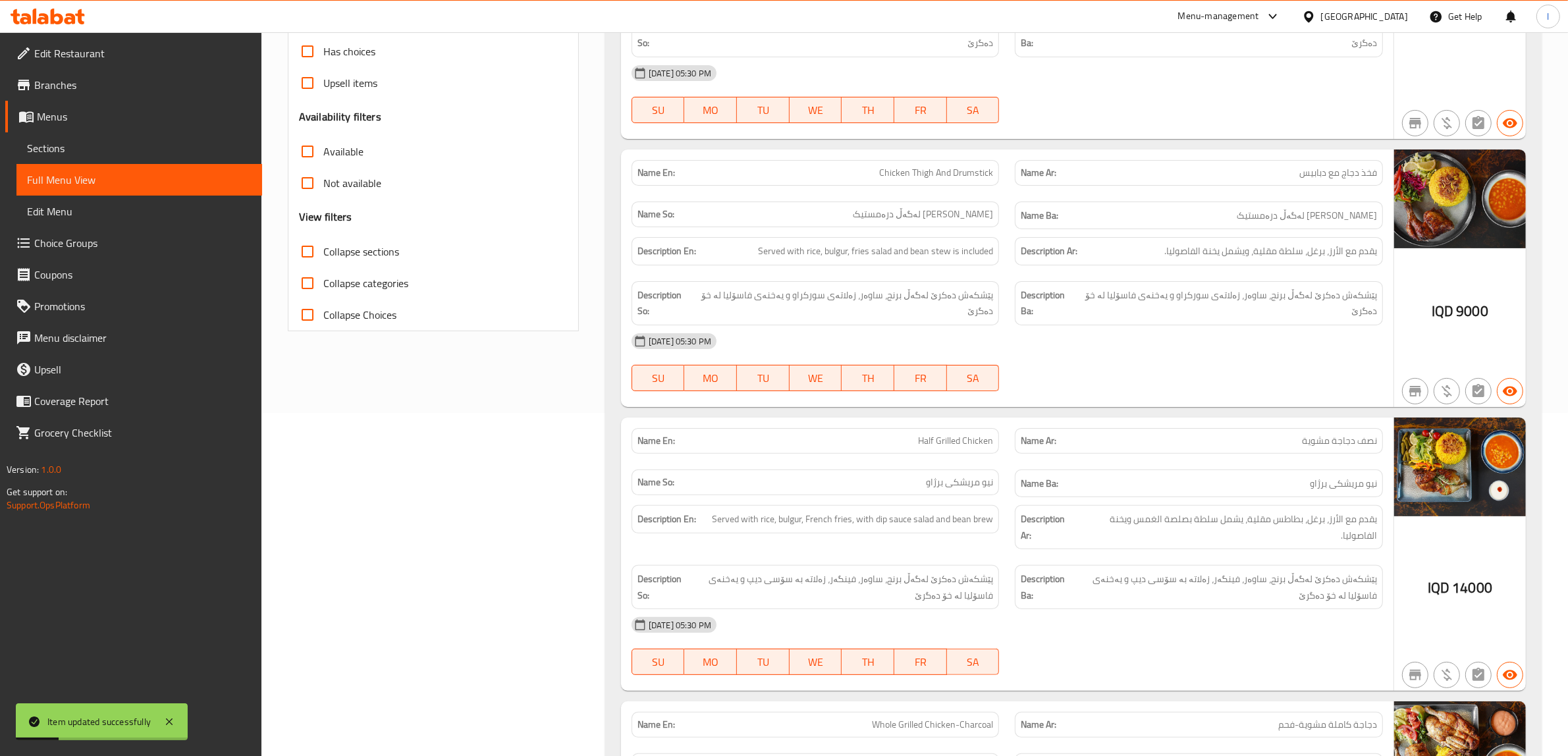
checkbox input "true"
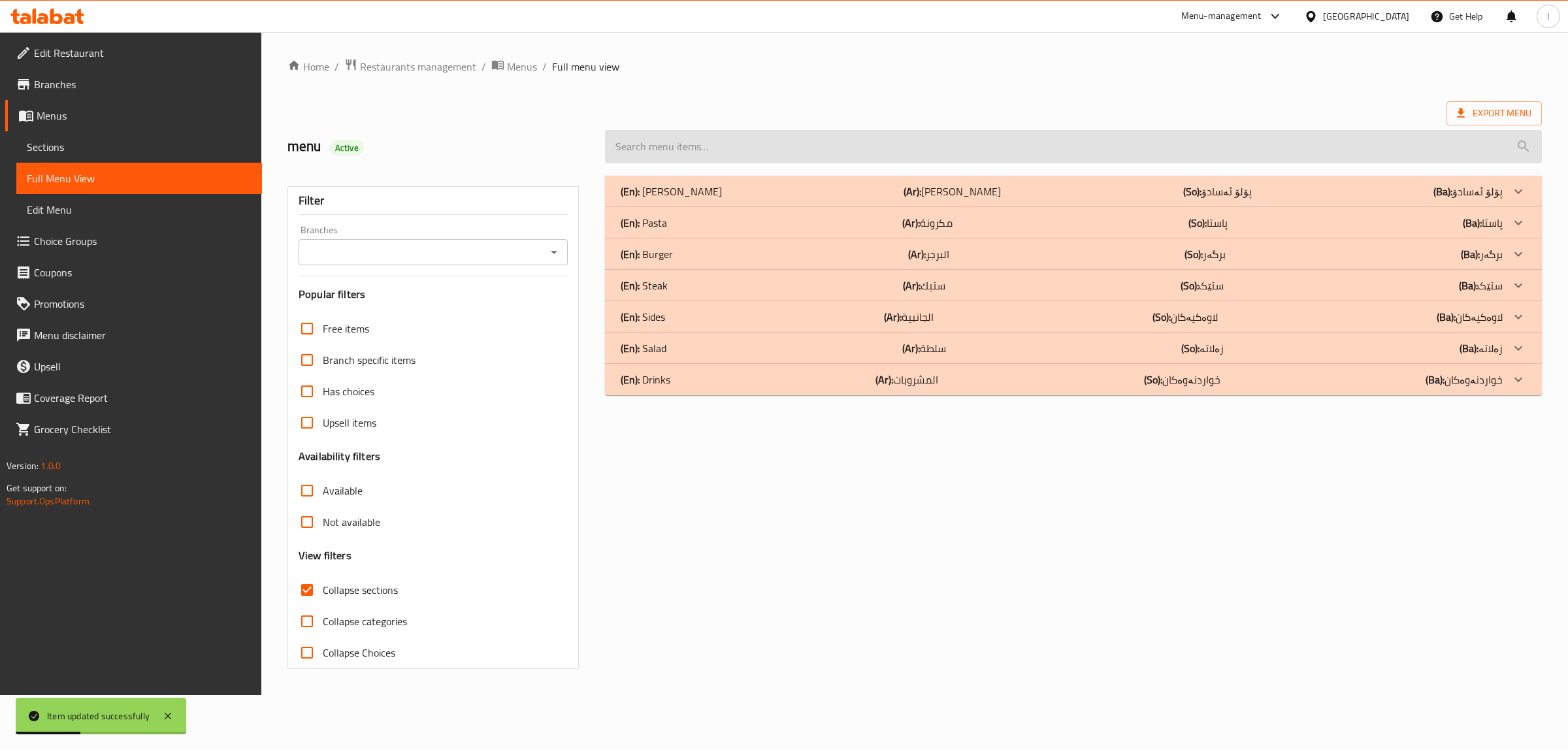
click at [775, 147] on input "search" at bounding box center [1073, 147] width 937 height 34
click at [753, 155] on input "search" at bounding box center [1073, 147] width 937 height 34
paste input "Potato Wedges"
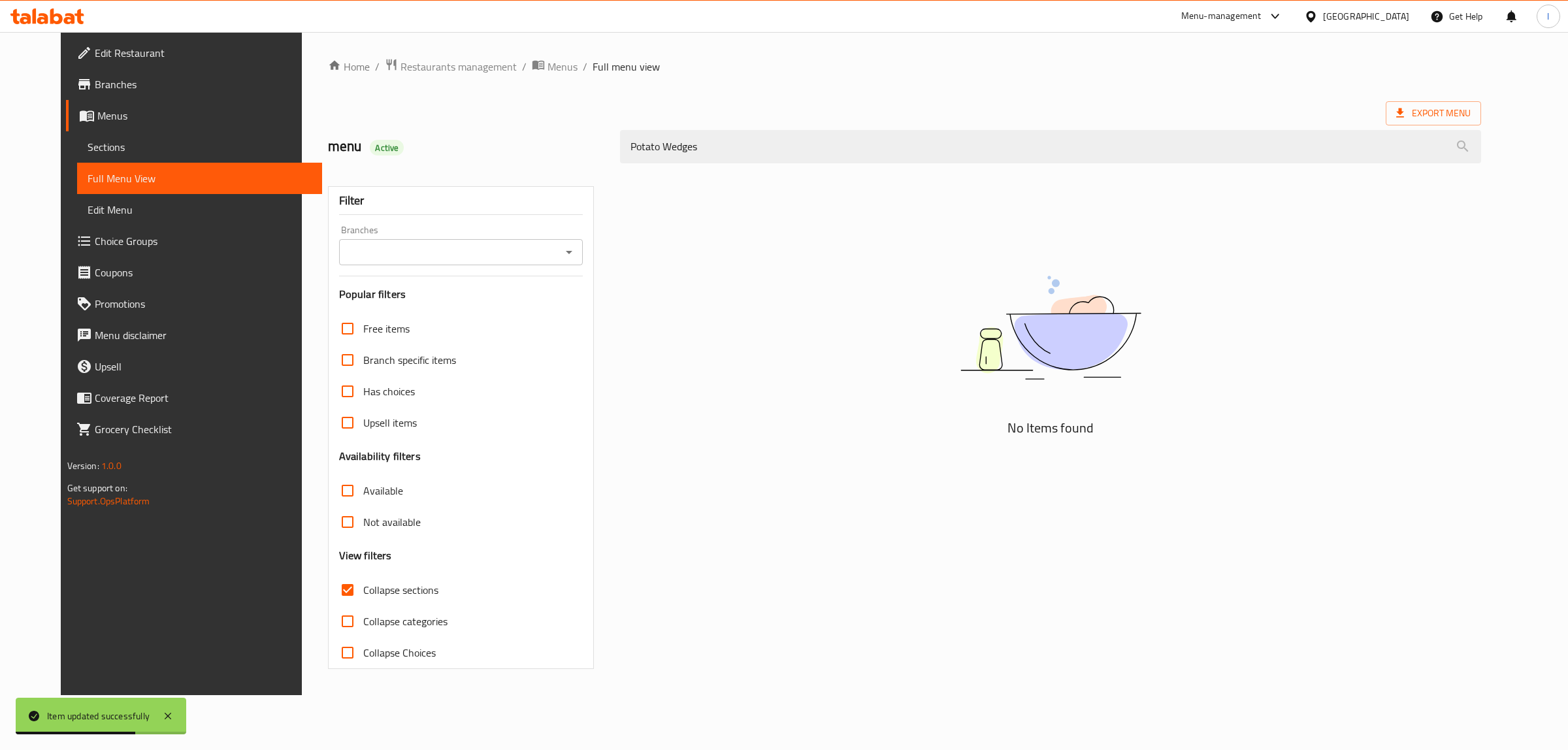
type input "Potato Wedges"
click at [387, 246] on input "Branches" at bounding box center [450, 251] width 214 height 18
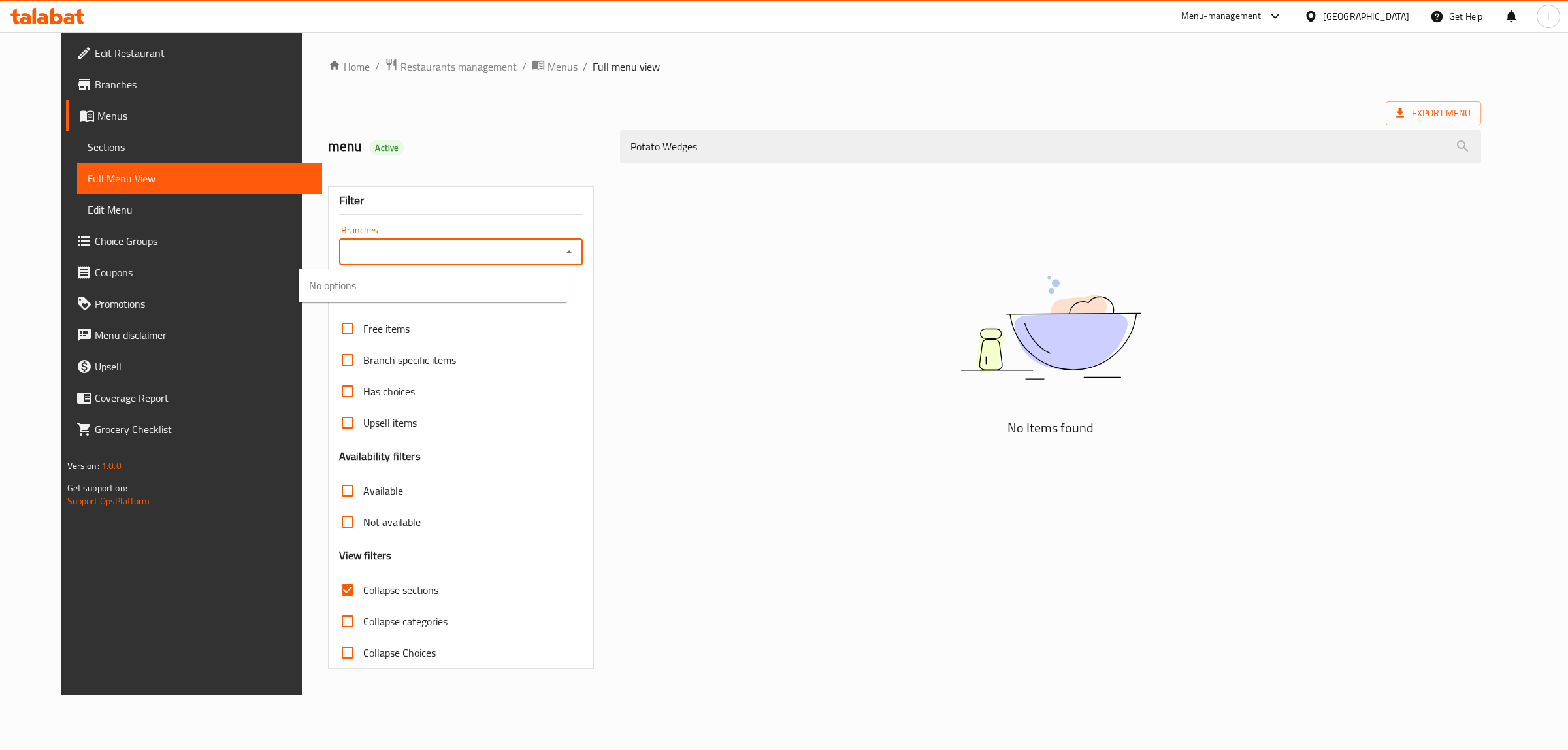
click at [458, 249] on input "Branches" at bounding box center [450, 251] width 214 height 18
click at [520, 257] on input "Branches" at bounding box center [450, 251] width 214 height 18
click at [459, 304] on li "[GEOGRAPHIC_DATA], [GEOGRAPHIC_DATA]" at bounding box center [433, 308] width 269 height 23
type input "[GEOGRAPHIC_DATA], [GEOGRAPHIC_DATA]"
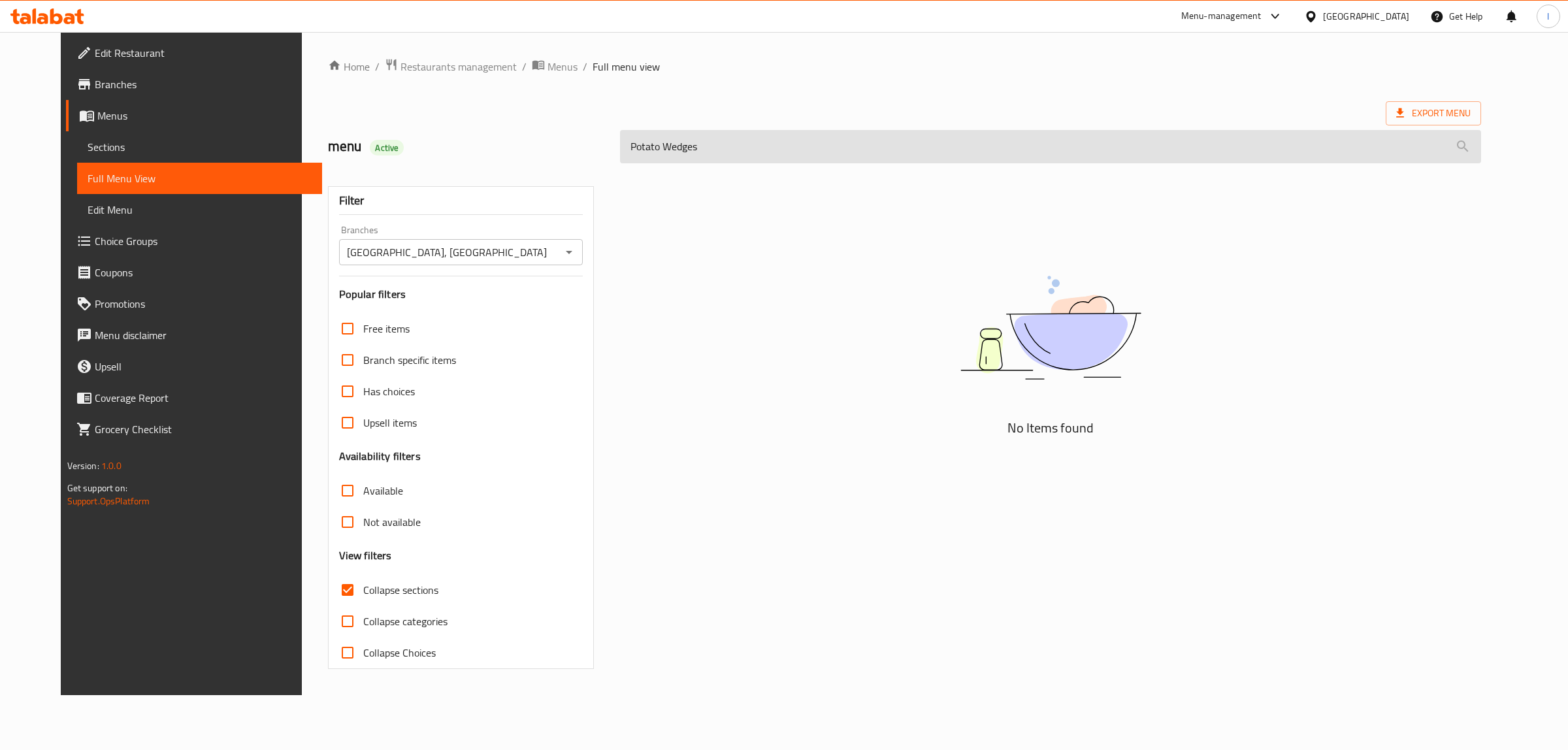
click at [759, 144] on input "Potato Wedges" at bounding box center [1050, 147] width 861 height 34
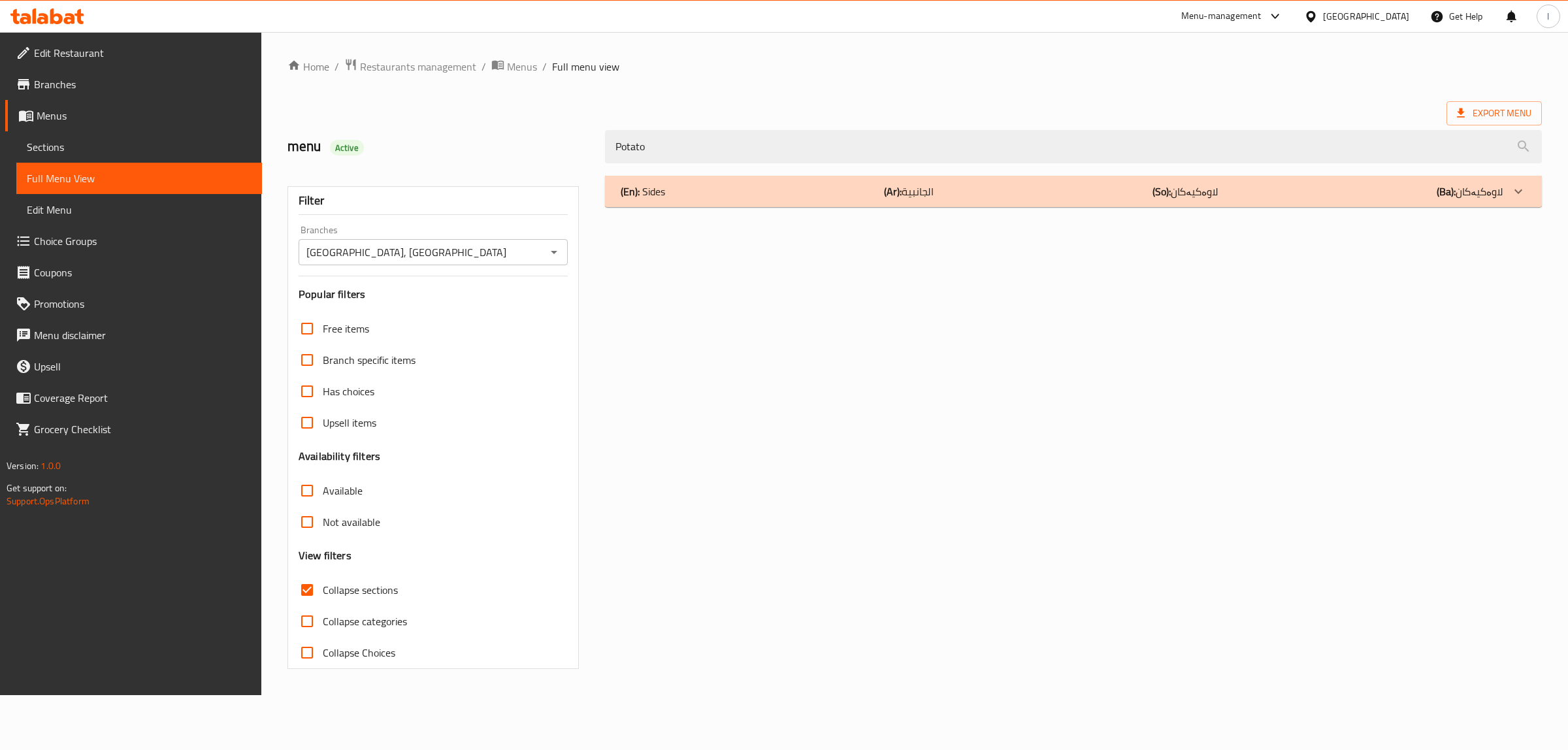
type input "Potato"
click at [729, 205] on div "(En): Sides (Ar): الجانبية (So): لاوەکیەکان (Ba): لاوەکیەکان" at bounding box center [1073, 191] width 937 height 31
